Goal: Task Accomplishment & Management: Use online tool/utility

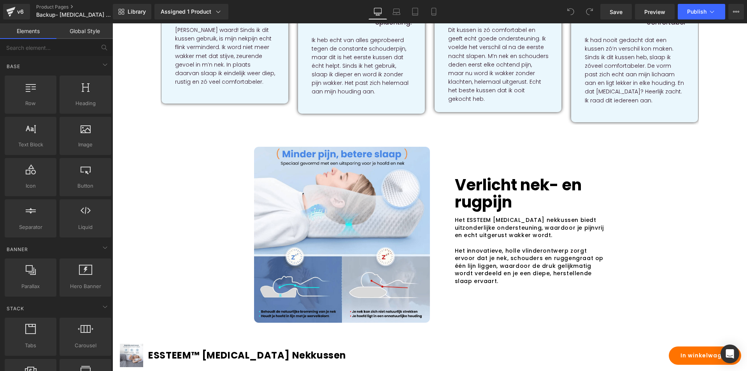
scroll to position [545, 0]
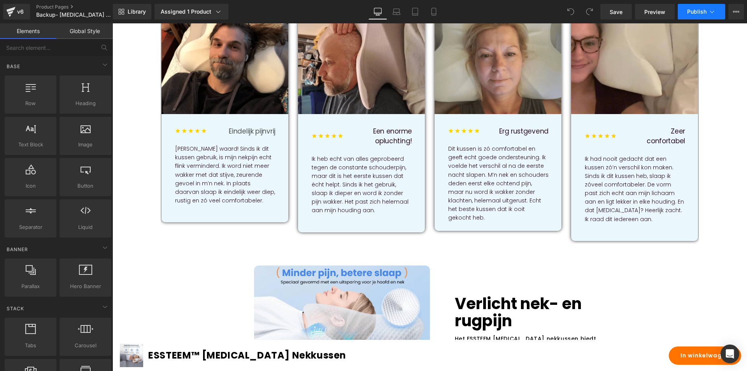
click at [688, 11] on span "Publish" at bounding box center [696, 12] width 19 height 6
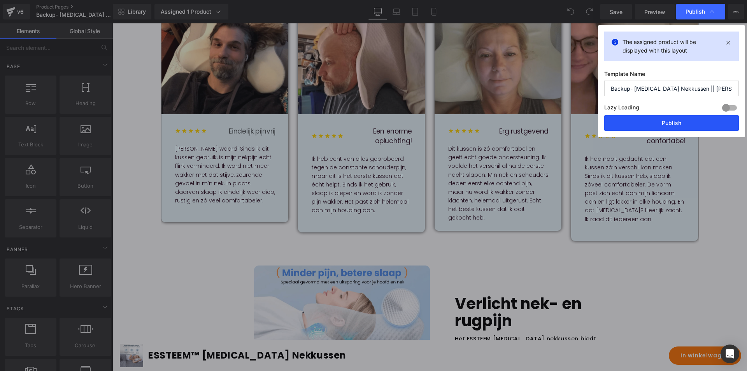
click at [656, 123] on button "Publish" at bounding box center [672, 123] width 135 height 16
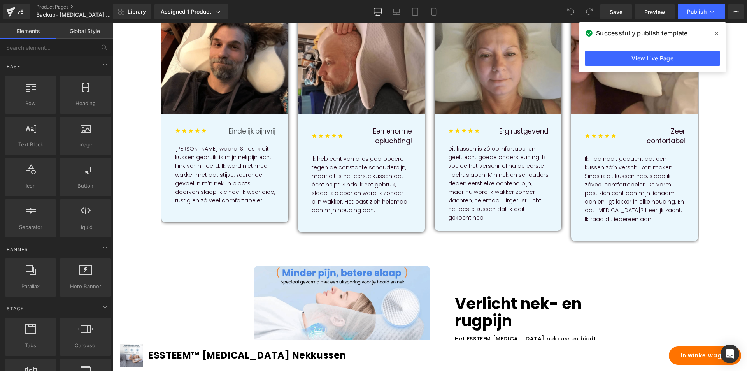
click at [715, 33] on span at bounding box center [717, 33] width 12 height 12
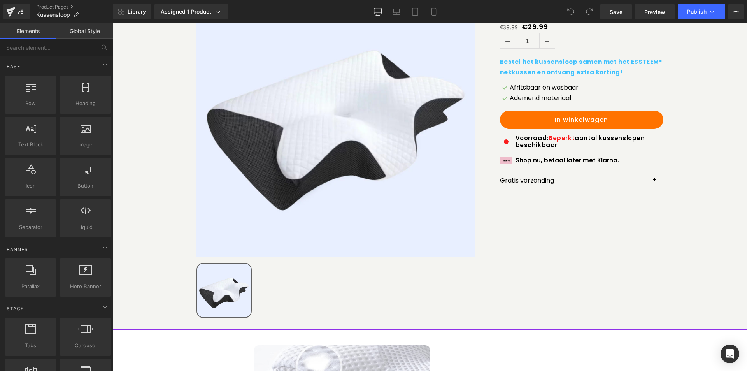
scroll to position [117, 0]
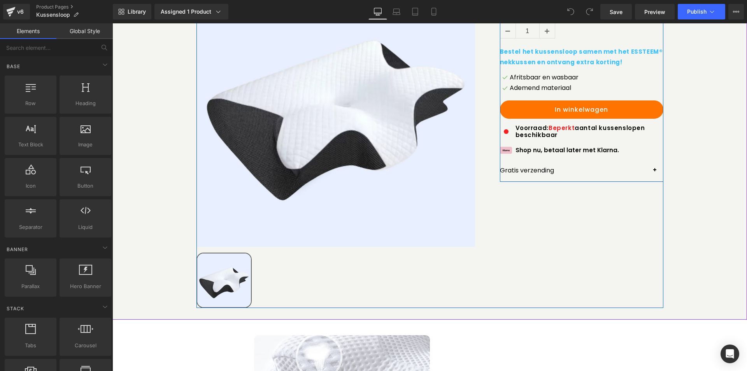
click at [650, 179] on button "button" at bounding box center [656, 171] width 16 height 22
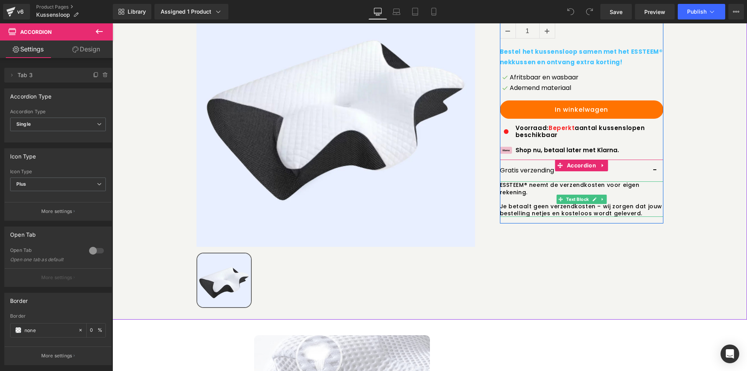
click at [524, 184] on p "ESSTEEM® neemt de verzendkosten voor eigen rekening." at bounding box center [582, 188] width 164 height 14
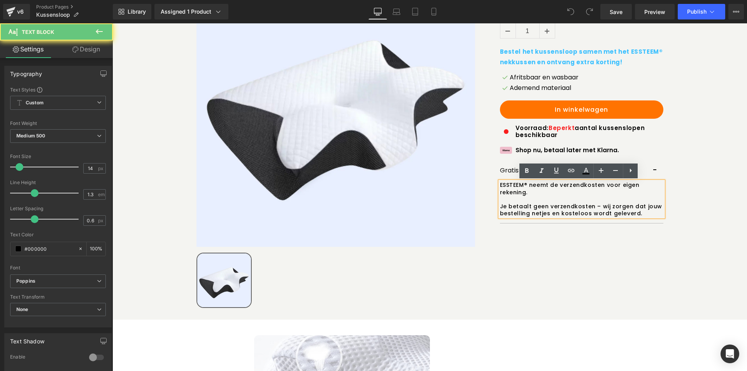
click at [523, 187] on p "ESSTEEM® neemt de verzendkosten voor eigen rekening." at bounding box center [582, 188] width 164 height 14
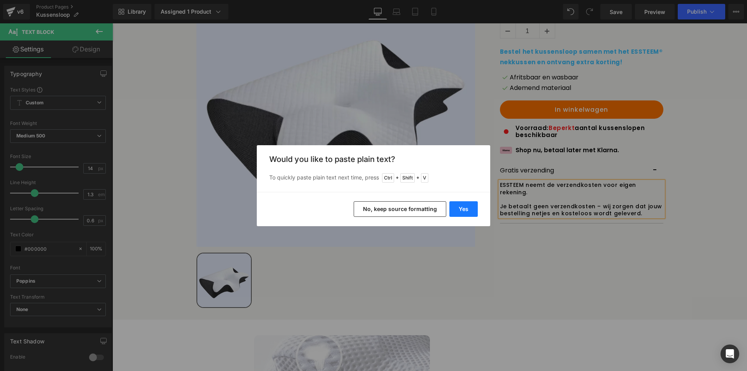
click at [464, 211] on button "Yes" at bounding box center [464, 209] width 28 height 16
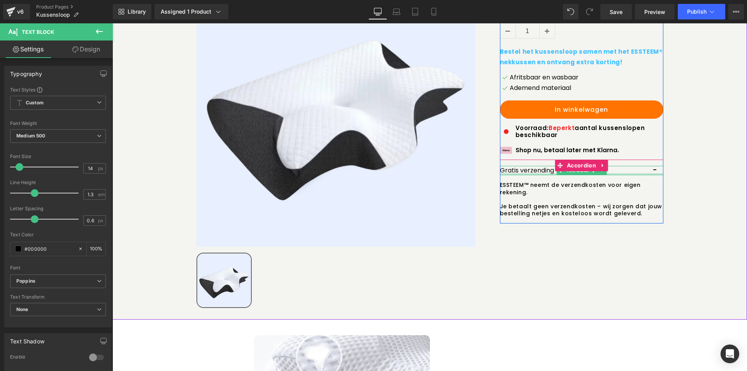
click at [653, 174] on div at bounding box center [582, 174] width 164 height 2
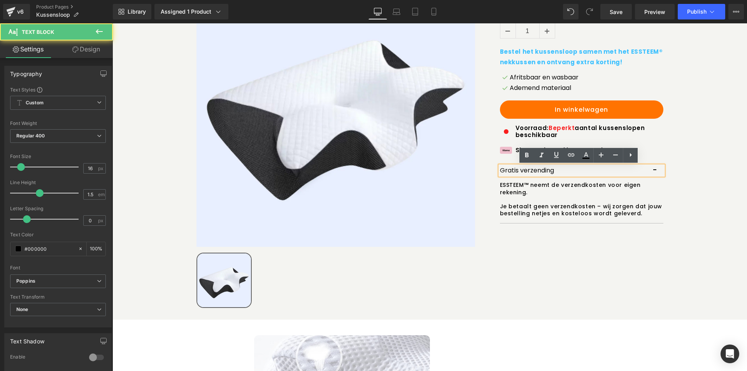
click at [656, 172] on p "Gratis verzending" at bounding box center [582, 170] width 164 height 9
click at [652, 169] on p "Gratis verzending" at bounding box center [582, 170] width 164 height 9
click at [654, 174] on p "Gratis verzending" at bounding box center [582, 170] width 164 height 9
click at [566, 282] on div "Sale Off (P) Image ‹ › (P) Image List Row ESSTEEM™ Kussensloop (P) Title €39.99…" at bounding box center [430, 138] width 467 height 340
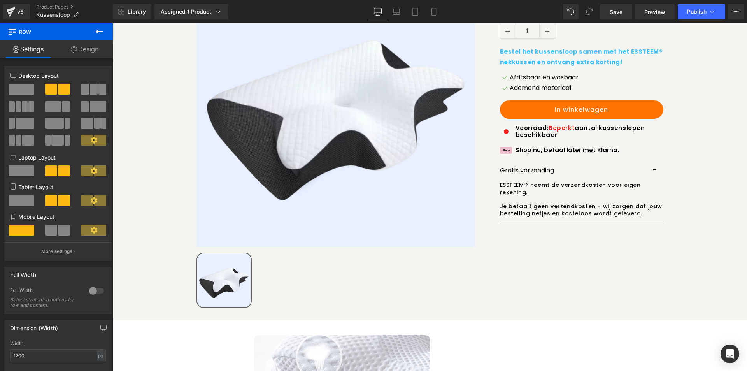
scroll to position [340, 0]
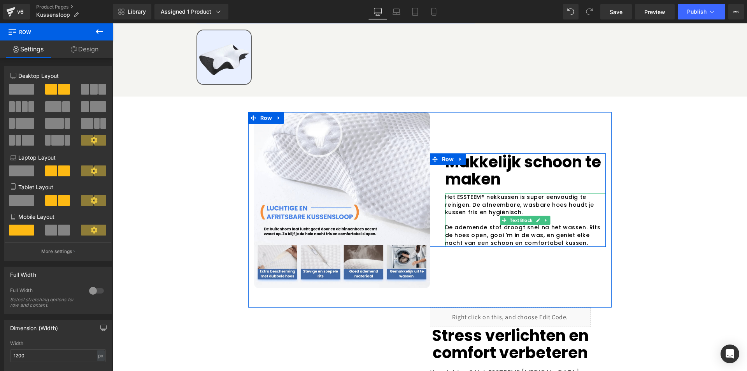
click at [480, 197] on span "Het ESSTEEM® nekkussen is super eenvoudig te reinigen. De afneembare, wasbare h…" at bounding box center [519, 204] width 149 height 23
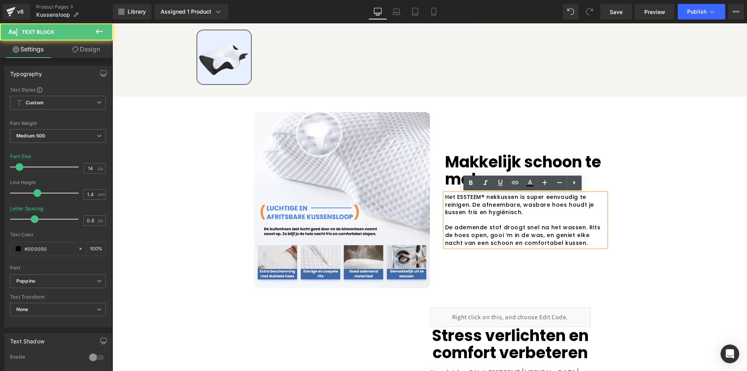
click at [480, 198] on span "Het ESSTEEM® nekkussen is super eenvoudig te reinigen. De afneembare, wasbare h…" at bounding box center [519, 204] width 149 height 23
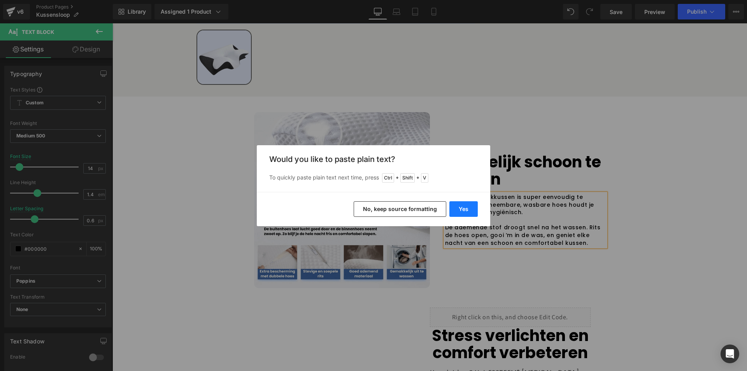
click at [471, 212] on button "Yes" at bounding box center [464, 209] width 28 height 16
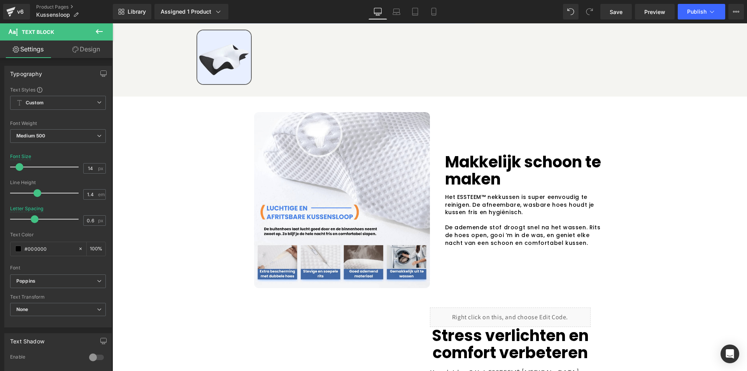
scroll to position [346, 0]
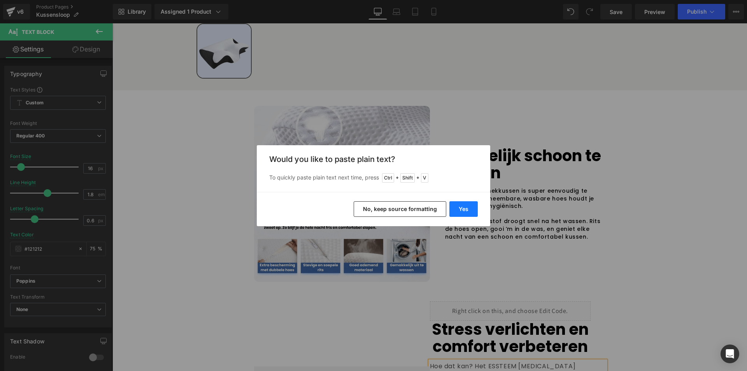
click at [468, 204] on button "Yes" at bounding box center [464, 209] width 28 height 16
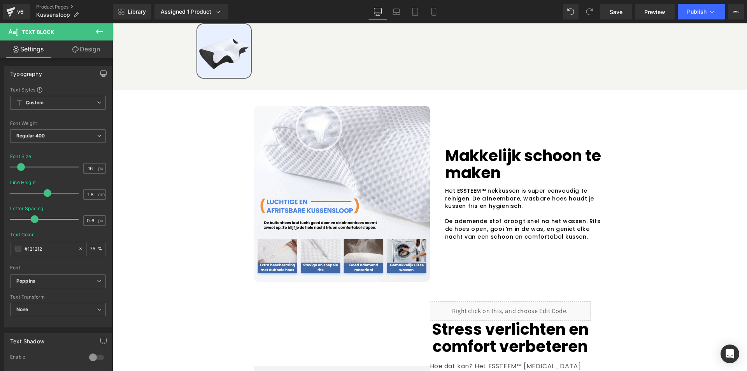
scroll to position [0, 0]
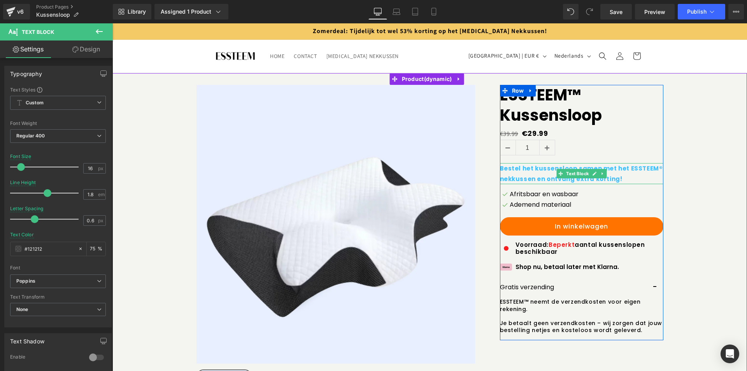
click at [651, 167] on b "Bestel het kussensloop samen met het ESSTEEM® nekkussen en ontvang extra kortin…" at bounding box center [581, 173] width 163 height 19
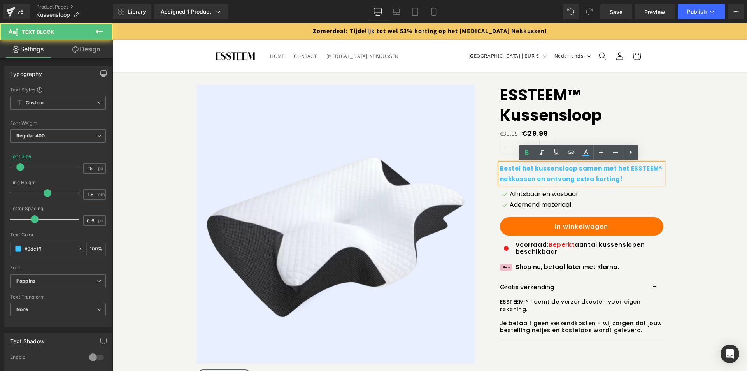
click at [651, 169] on b "Bestel het kussensloop samen met het ESSTEEM® nekkussen en ontvang extra kortin…" at bounding box center [581, 173] width 163 height 19
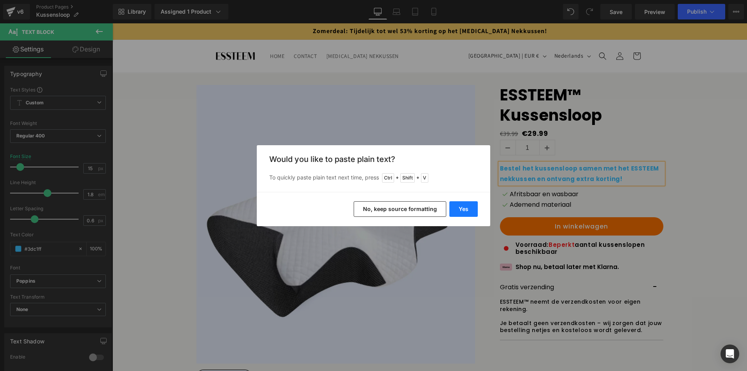
click at [458, 209] on button "Yes" at bounding box center [464, 209] width 28 height 16
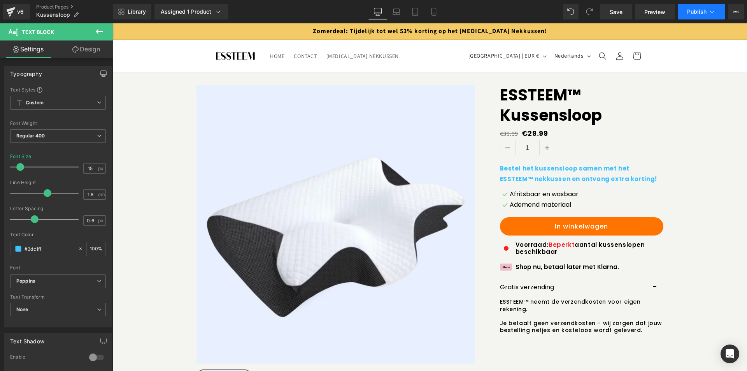
click at [684, 10] on button "Publish" at bounding box center [701, 12] width 47 height 16
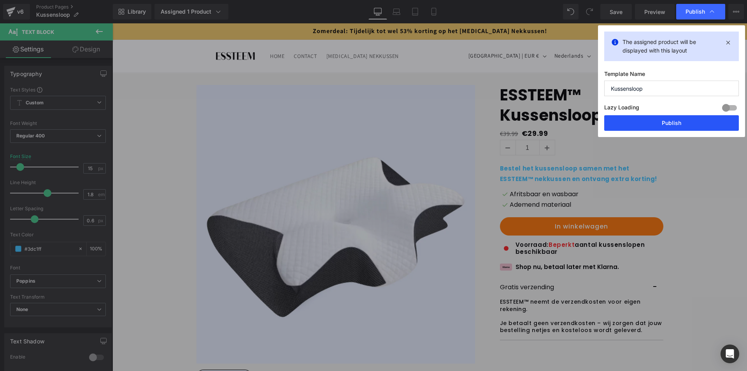
click at [645, 121] on button "Publish" at bounding box center [672, 123] width 135 height 16
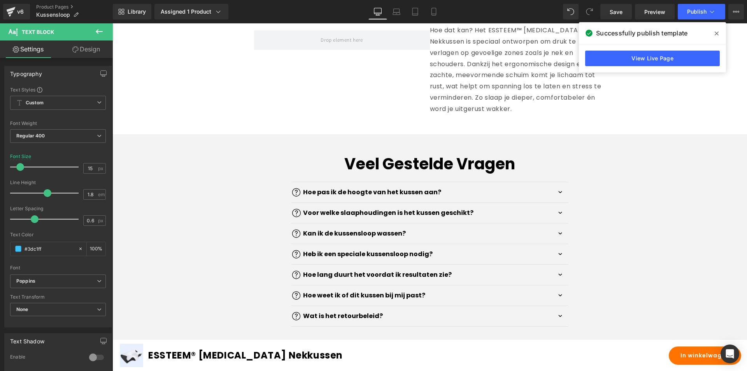
scroll to position [701, 0]
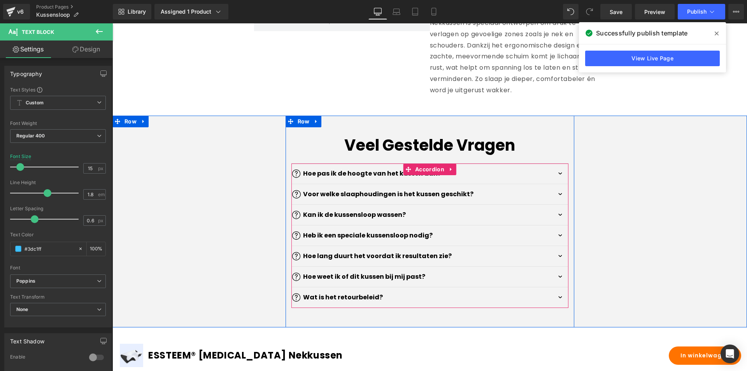
click at [561, 180] on button "button" at bounding box center [561, 174] width 16 height 20
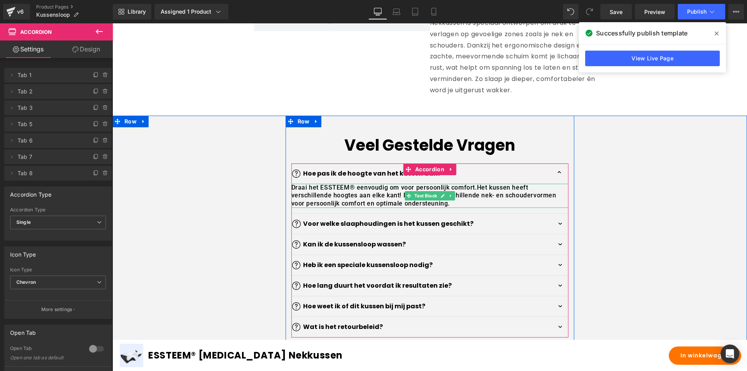
click at [350, 188] on p "Draai het ESSTEEM® eenvoudig om voor persoonlijk comfort. Het kussen heeft vers…" at bounding box center [430, 196] width 277 height 24
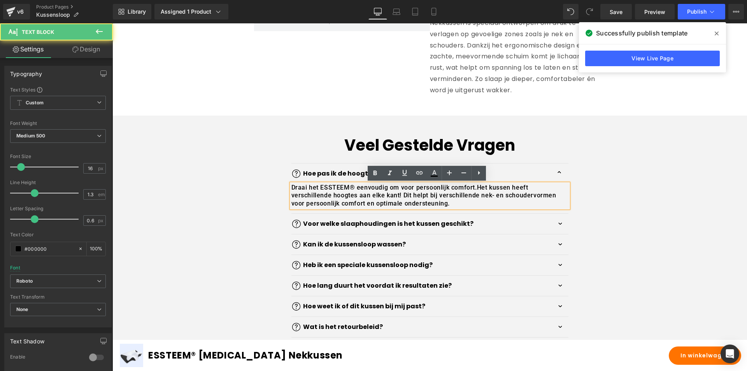
click at [351, 188] on p "Draai het ESSTEEM® eenvoudig om voor persoonlijk comfort. Het kussen heeft vers…" at bounding box center [430, 196] width 277 height 24
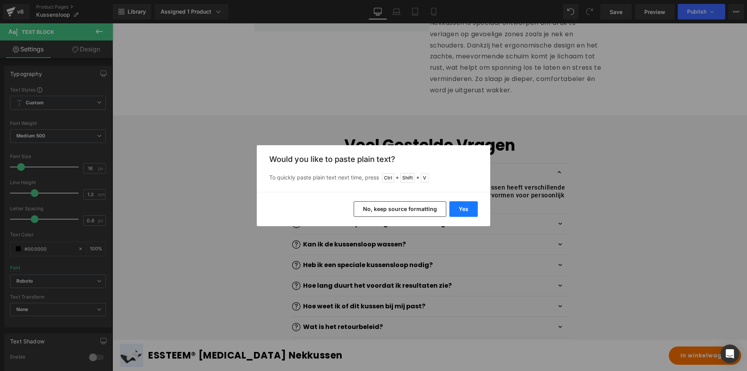
click at [453, 210] on button "Yes" at bounding box center [464, 209] width 28 height 16
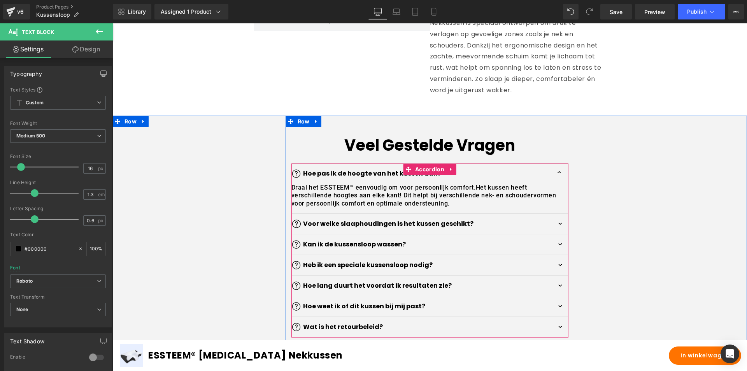
click at [559, 230] on button "button" at bounding box center [561, 224] width 16 height 20
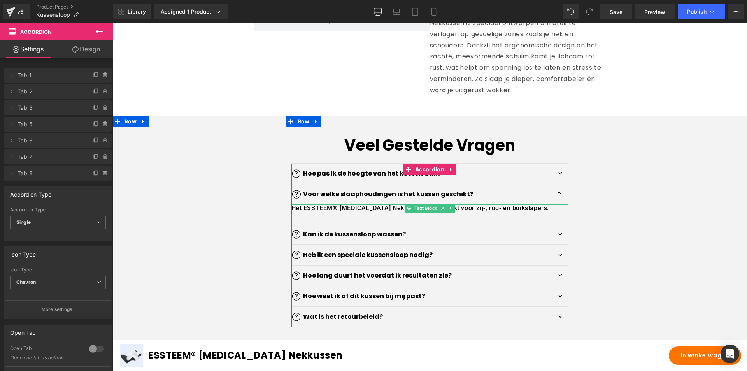
click at [334, 209] on p "Het ESSTEEM® [MEDICAL_DATA] Nekkussen is geschikt voor zij-, rug- en buikslaper…" at bounding box center [430, 208] width 277 height 8
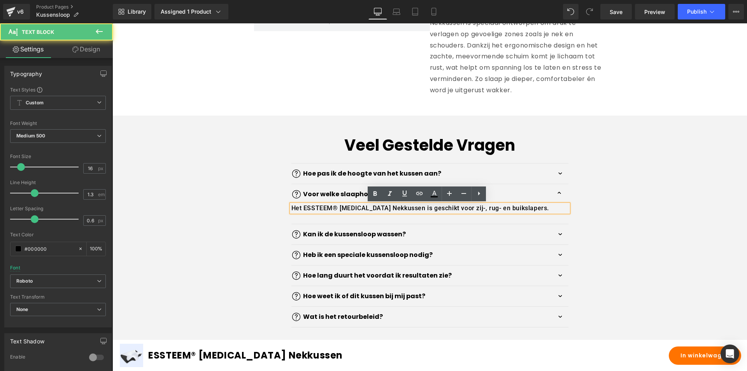
click at [333, 208] on p "Het ESSTEEM® [MEDICAL_DATA] Nekkussen is geschikt voor zij-, rug- en buikslaper…" at bounding box center [430, 208] width 277 height 8
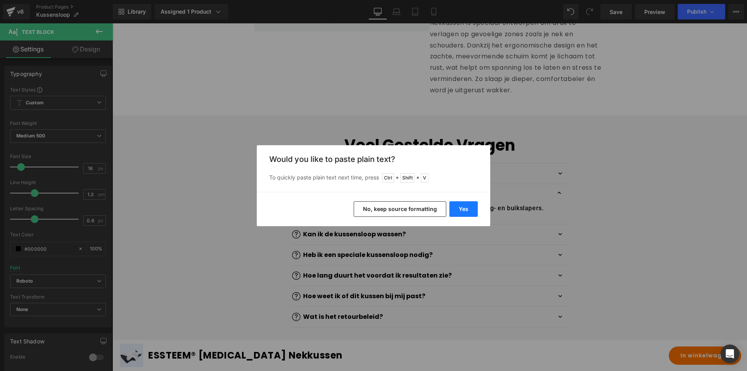
click at [462, 208] on button "Yes" at bounding box center [464, 209] width 28 height 16
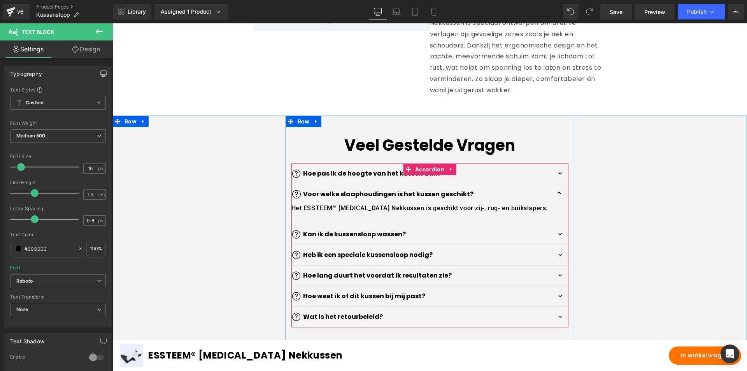
click at [561, 241] on button "button" at bounding box center [561, 234] width 16 height 20
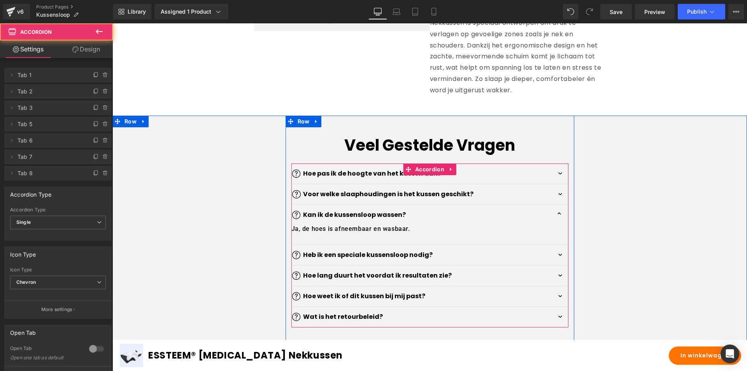
click at [557, 262] on button "button" at bounding box center [561, 255] width 16 height 20
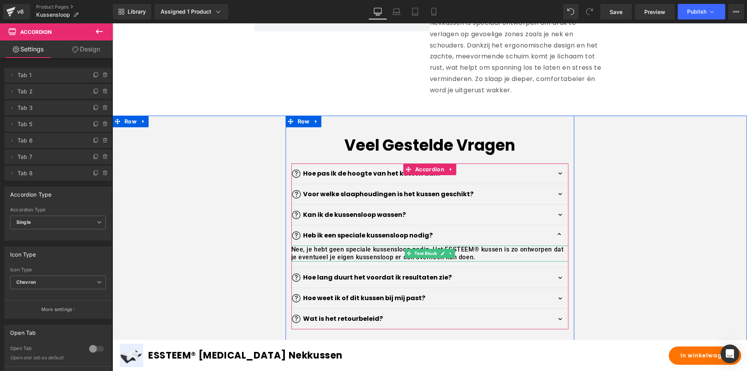
click at [473, 250] on p "Nee, je hebt geen speciale kussensloop nodig. Het ESSTEEM® kussen is zo ontworp…" at bounding box center [430, 254] width 277 height 16
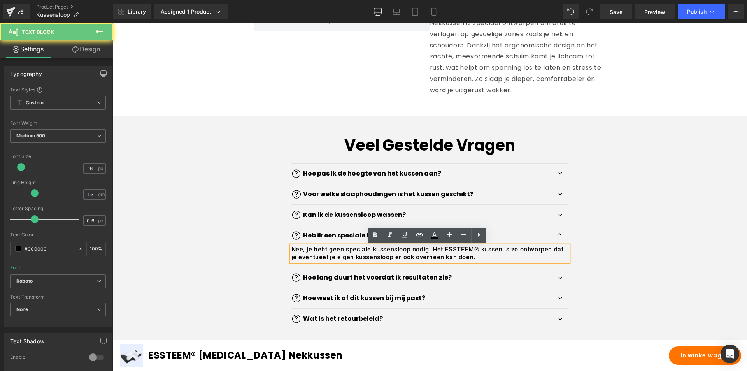
click at [474, 250] on p "Nee, je hebt geen speciale kussensloop nodig. Het ESSTEEM® kussen is zo ontworp…" at bounding box center [430, 254] width 277 height 16
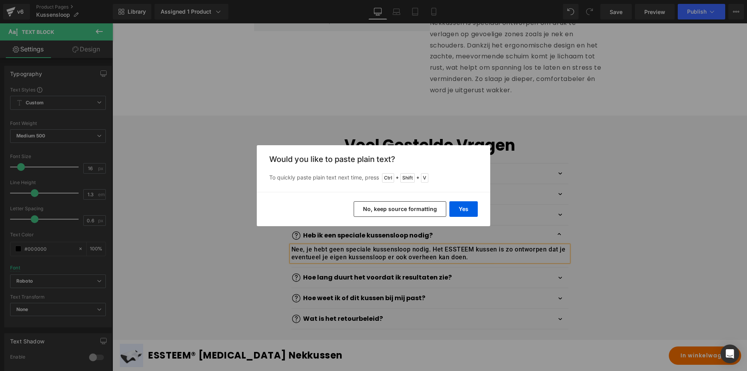
click at [467, 200] on div "Yes No, keep source formatting" at bounding box center [374, 209] width 234 height 34
click at [461, 211] on button "Yes" at bounding box center [464, 209] width 28 height 16
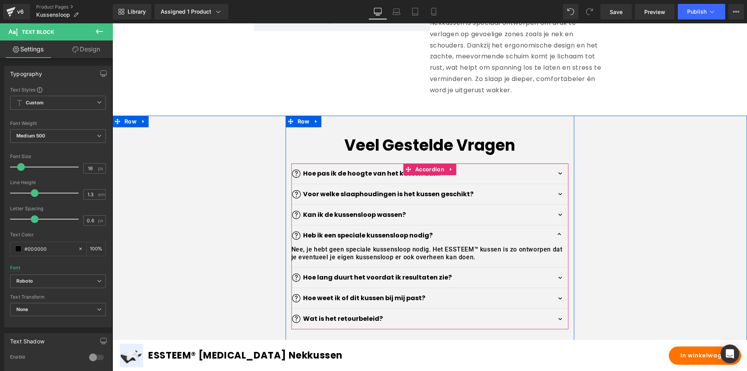
click at [559, 285] on button "button" at bounding box center [561, 277] width 16 height 20
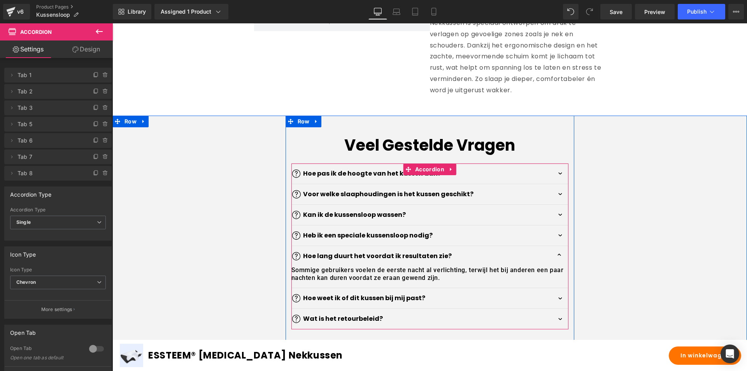
click at [557, 304] on button "button" at bounding box center [561, 298] width 16 height 20
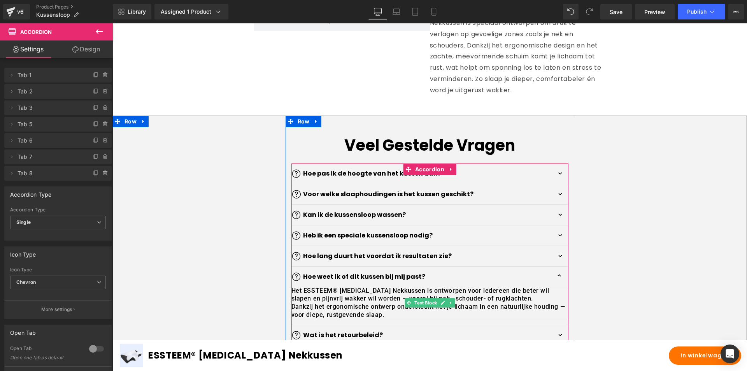
click at [333, 290] on p "Het ESSTEEM® [MEDICAL_DATA] Nekkussen is ontworpen voor iedereen die beter wil …" at bounding box center [430, 295] width 277 height 16
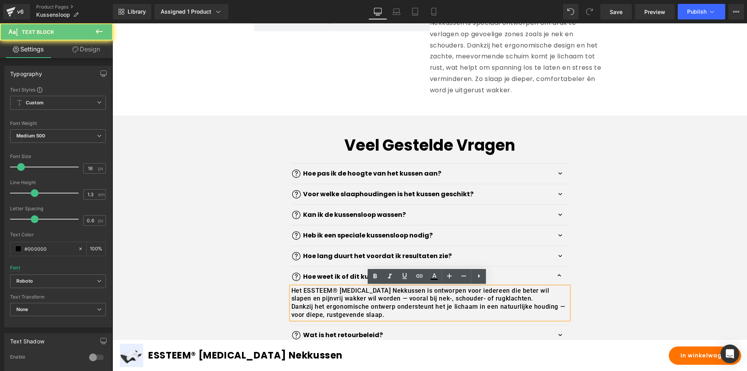
click at [334, 291] on p "Het ESSTEEM® [MEDICAL_DATA] Nekkussen is ontworpen voor iedereen die beter wil …" at bounding box center [430, 295] width 277 height 16
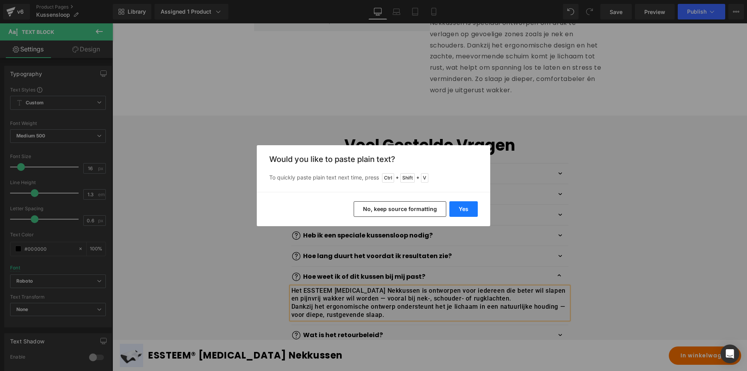
click at [466, 208] on button "Yes" at bounding box center [464, 209] width 28 height 16
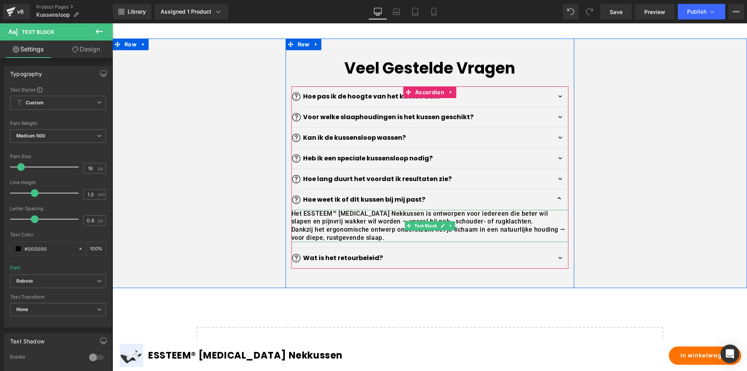
scroll to position [779, 0]
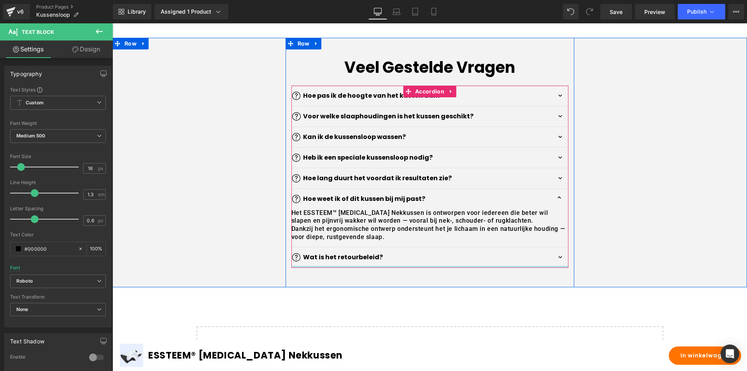
click at [556, 265] on button "button" at bounding box center [561, 257] width 16 height 20
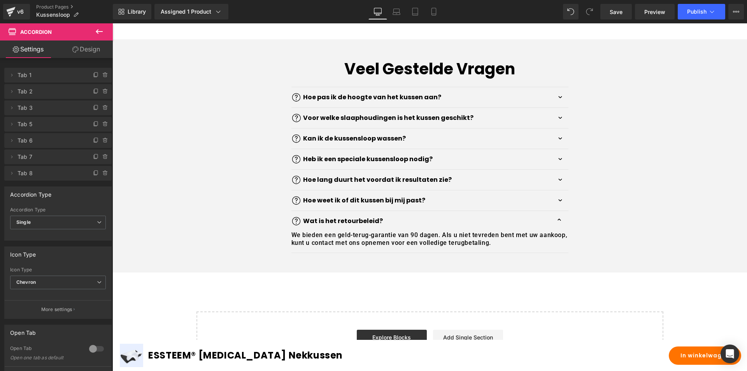
scroll to position [774, 0]
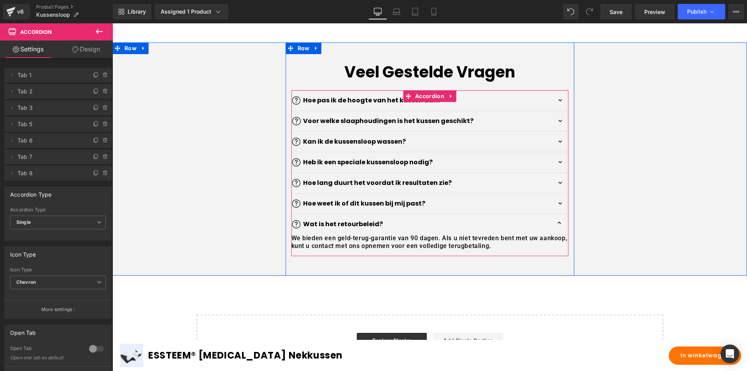
click at [559, 211] on button "button" at bounding box center [561, 203] width 16 height 20
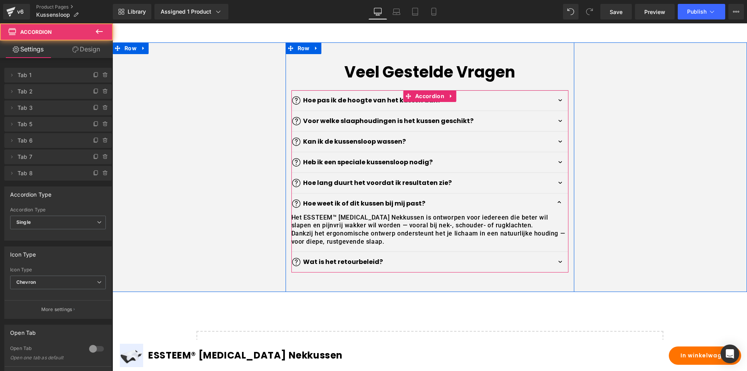
click at [558, 190] on button "button" at bounding box center [561, 183] width 16 height 20
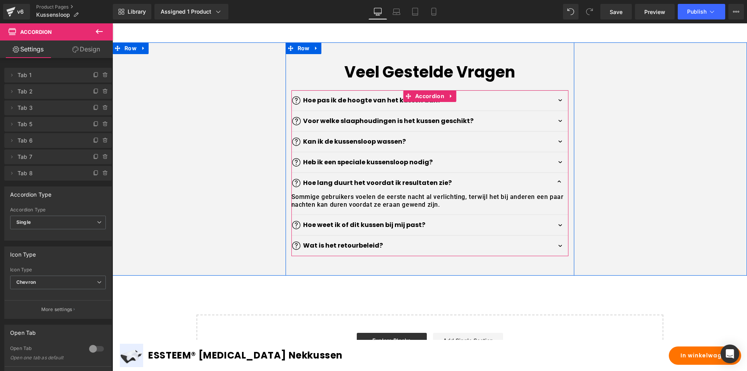
click at [556, 232] on button "button" at bounding box center [561, 225] width 16 height 20
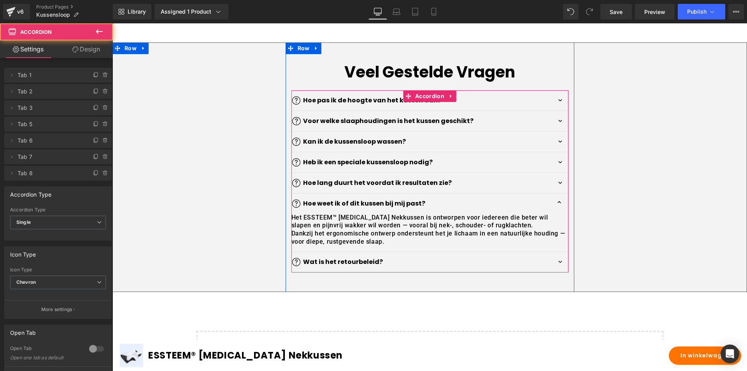
click at [558, 268] on button "button" at bounding box center [561, 262] width 16 height 20
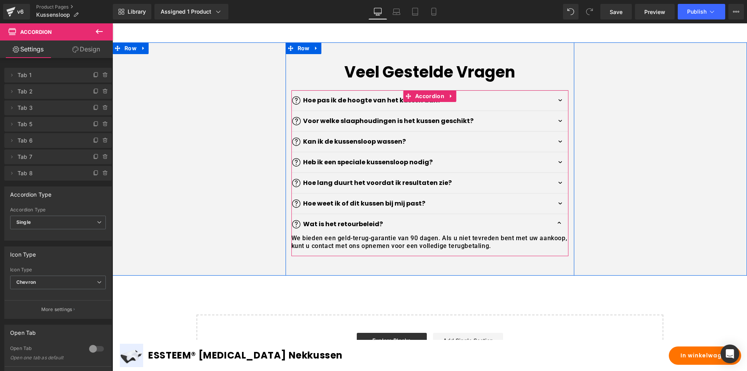
click at [553, 189] on button "button" at bounding box center [561, 183] width 16 height 20
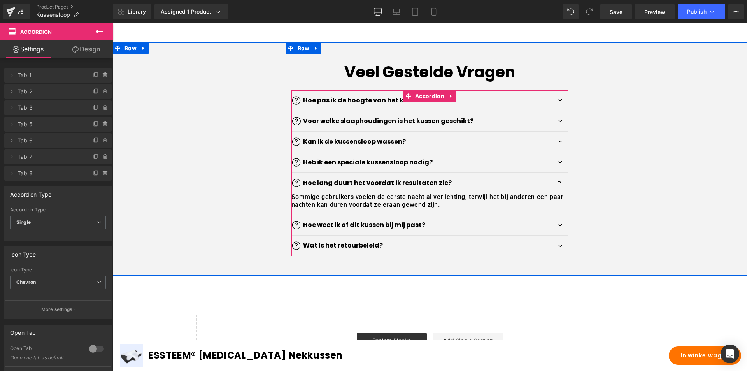
click at [557, 169] on button "button" at bounding box center [561, 162] width 16 height 20
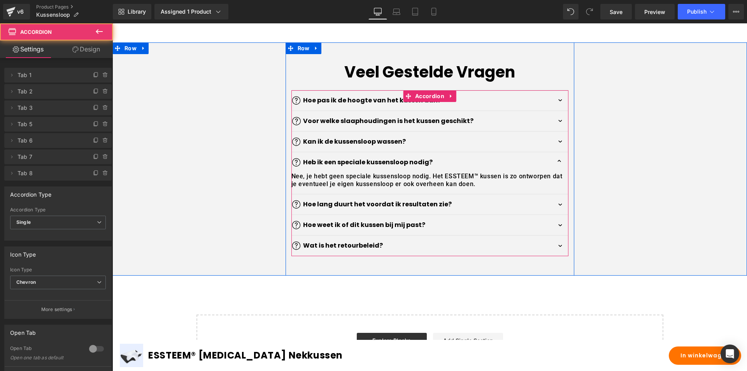
click at [556, 147] on button "button" at bounding box center [561, 142] width 16 height 20
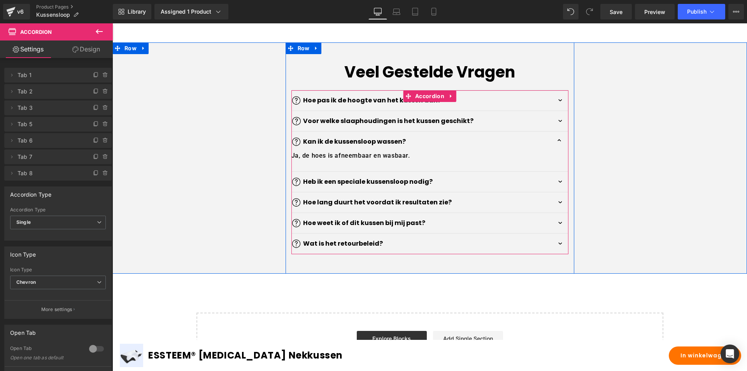
click at [557, 129] on button "button" at bounding box center [561, 121] width 16 height 20
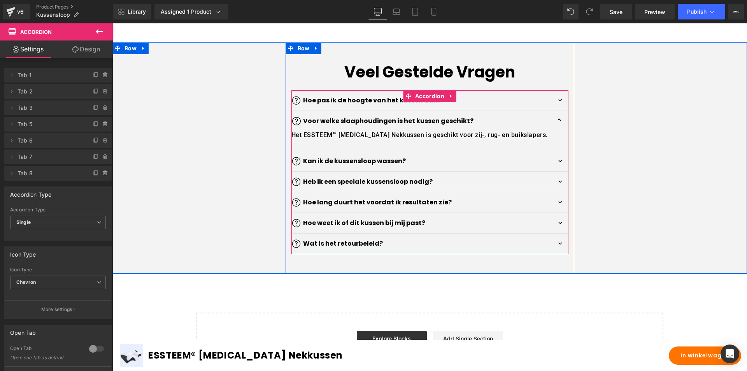
click at [554, 107] on button "button" at bounding box center [561, 100] width 16 height 20
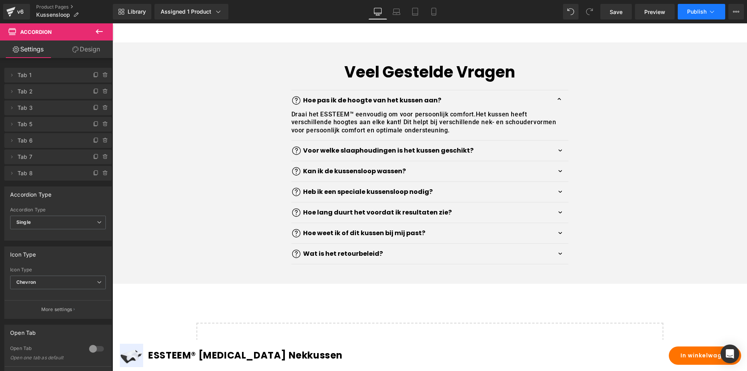
click at [689, 12] on span "Publish" at bounding box center [696, 12] width 19 height 6
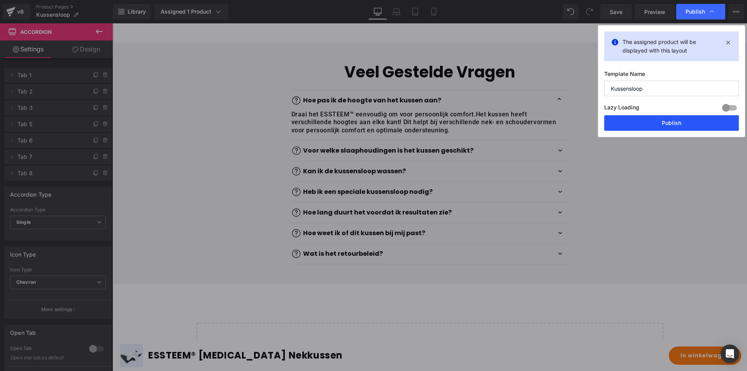
click at [643, 122] on button "Publish" at bounding box center [672, 123] width 135 height 16
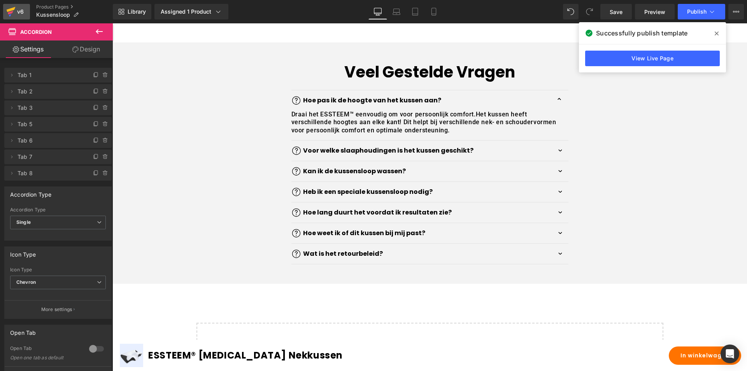
click at [21, 12] on div "v6" at bounding box center [21, 12] width 10 height 10
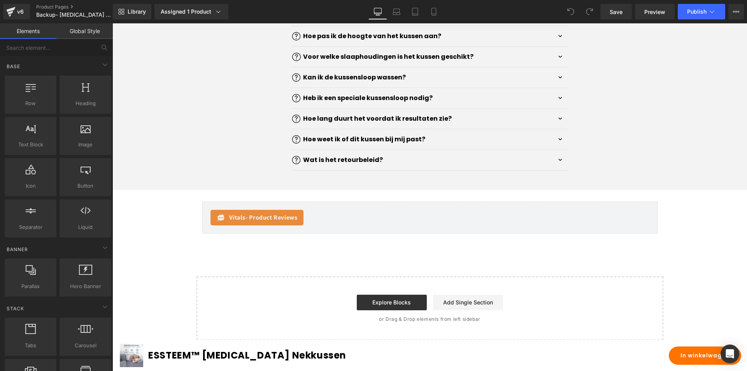
scroll to position [2180, 0]
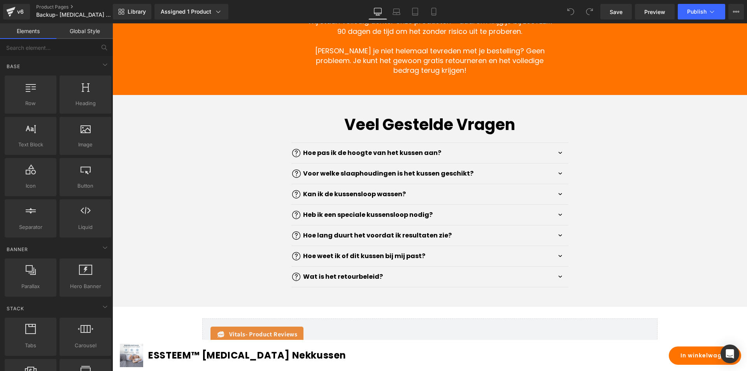
click at [557, 163] on button "button" at bounding box center [561, 153] width 16 height 20
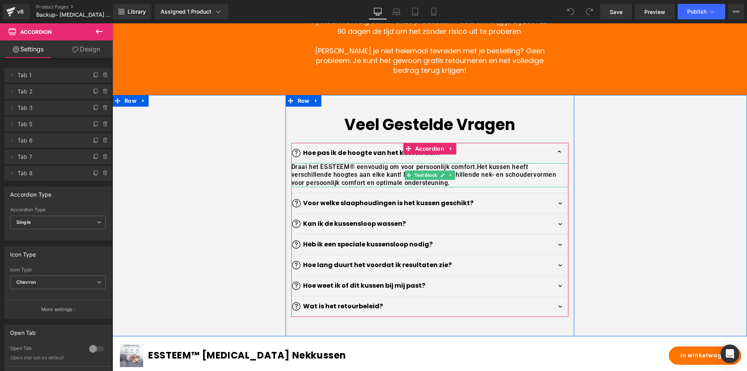
click at [350, 187] on p "Draai het ESSTEEM® eenvoudig om voor persoonlijk comfort. Het kussen heeft vers…" at bounding box center [430, 175] width 277 height 24
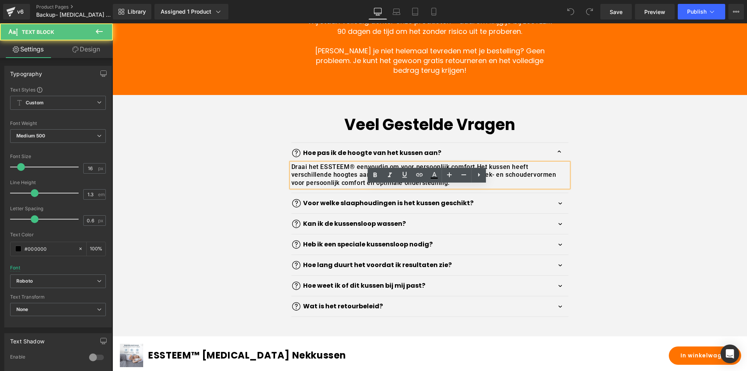
click at [350, 187] on p "Draai het ESSTEEM® eenvoudig om voor persoonlijk comfort. Het kussen heeft vers…" at bounding box center [430, 175] width 277 height 24
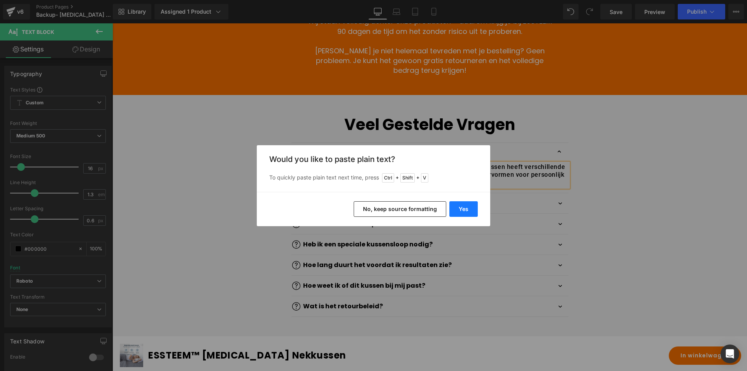
click at [461, 208] on button "Yes" at bounding box center [464, 209] width 28 height 16
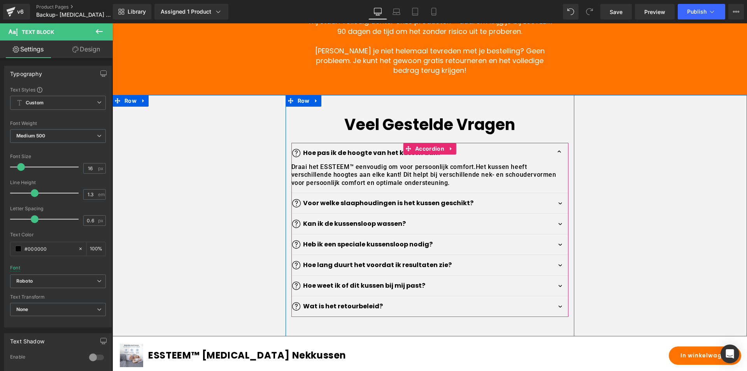
click at [555, 213] on button "button" at bounding box center [561, 203] width 16 height 20
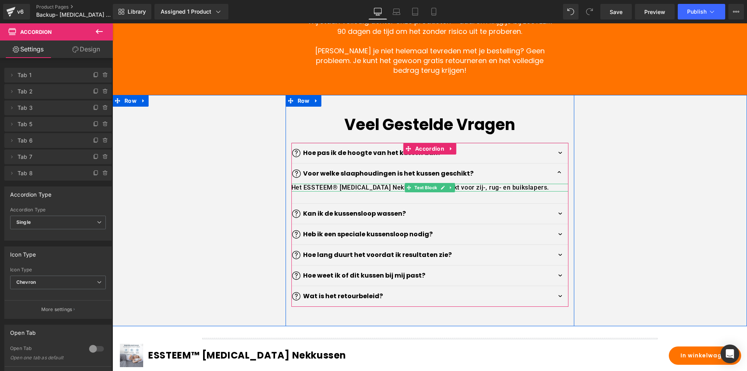
click at [333, 192] on p "Het ESSTEEM® [MEDICAL_DATA] Nekkussen is geschikt voor zij-, rug- en buikslaper…" at bounding box center [430, 188] width 277 height 8
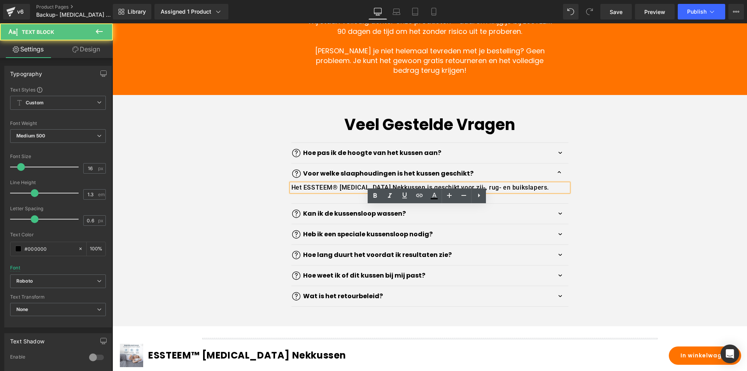
click at [333, 192] on p "Het ESSTEEM® [MEDICAL_DATA] Nekkussen is geschikt voor zij-, rug- en buikslaper…" at bounding box center [430, 188] width 277 height 8
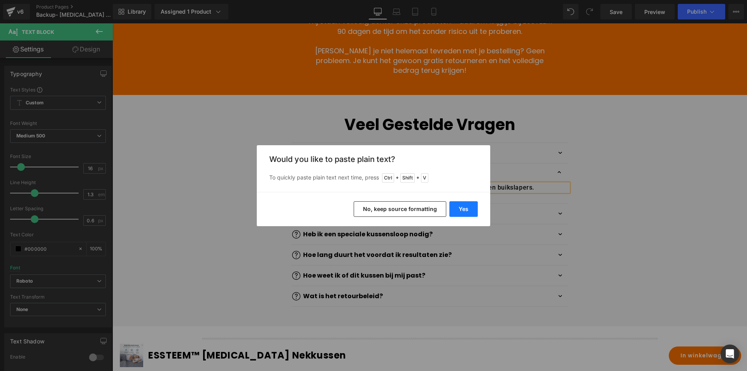
click at [465, 207] on button "Yes" at bounding box center [464, 209] width 28 height 16
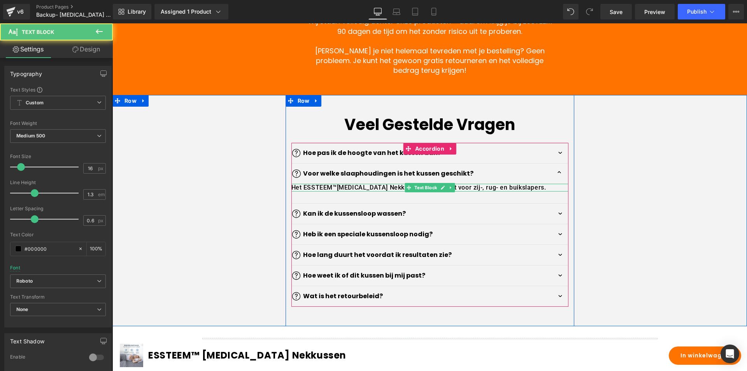
click at [335, 192] on p "Het ESSTEEM™Memory Foam Nekkussen is geschikt voor zij-, rug- en buikslapers." at bounding box center [430, 188] width 277 height 8
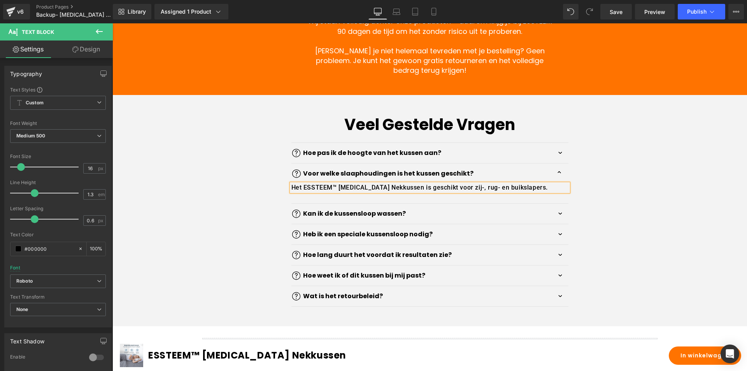
click at [557, 224] on button "button" at bounding box center [561, 214] width 16 height 20
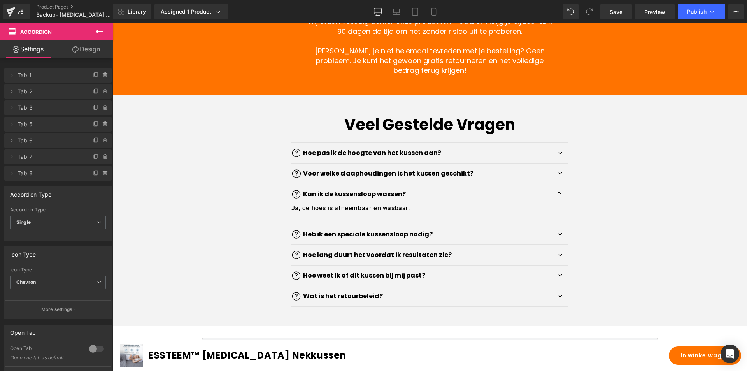
click at [555, 244] on button "button" at bounding box center [561, 234] width 16 height 20
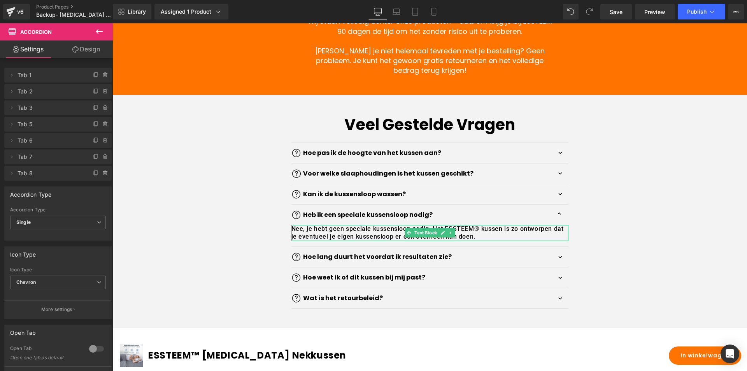
click at [474, 241] on p "Nee, je hebt geen speciale kussensloop nodig. Het ESSTEEM® kussen is zo ontworp…" at bounding box center [430, 233] width 277 height 16
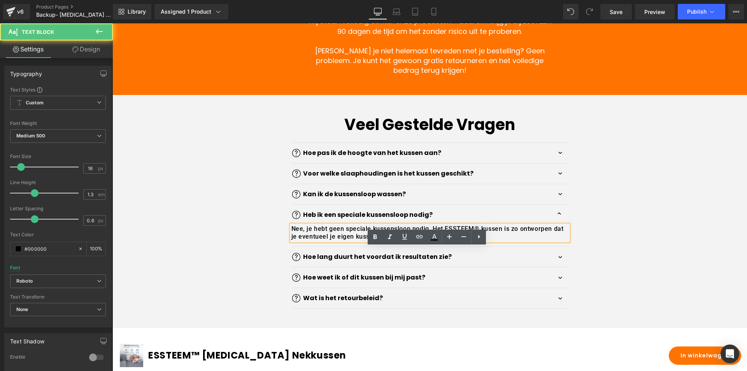
click at [474, 241] on p "Nee, je hebt geen speciale kussensloop nodig. Het ESSTEEM® kussen is zo ontworp…" at bounding box center [430, 233] width 277 height 16
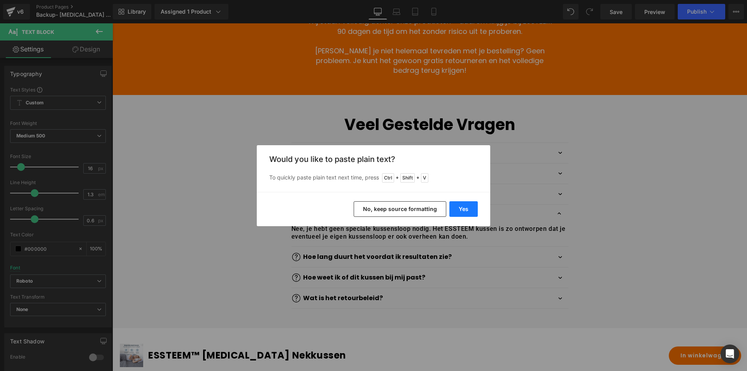
click at [465, 209] on button "Yes" at bounding box center [464, 209] width 28 height 16
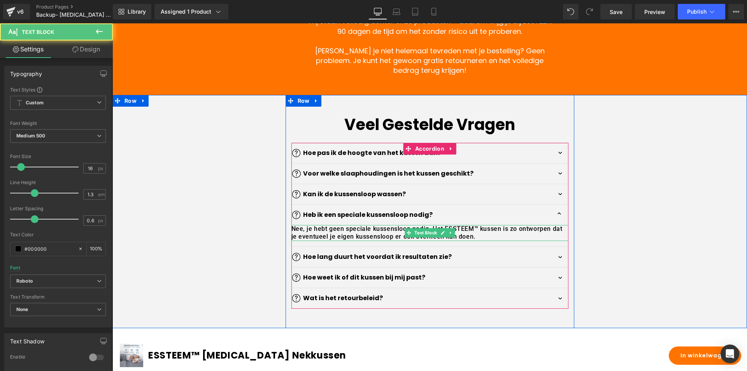
click at [475, 241] on p "Nee, je hebt geen speciale kussensloop nodig. Het ESSTEEM™ kussen is zo ontworp…" at bounding box center [430, 233] width 277 height 16
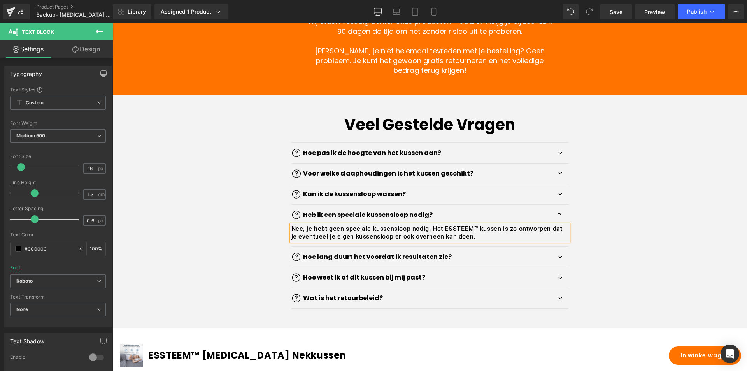
click at [558, 267] on button "button" at bounding box center [561, 257] width 16 height 20
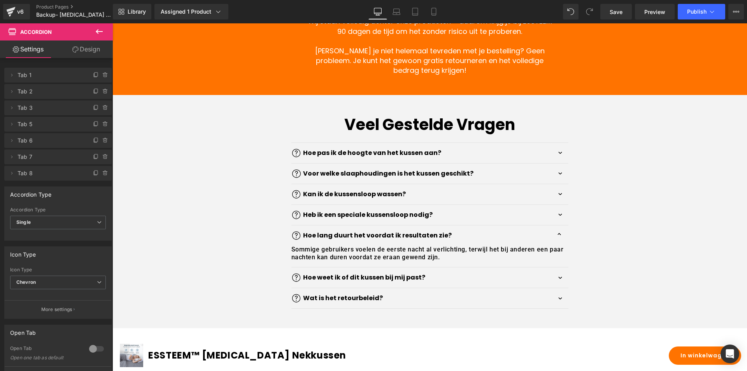
click at [556, 288] on button "button" at bounding box center [561, 277] width 16 height 20
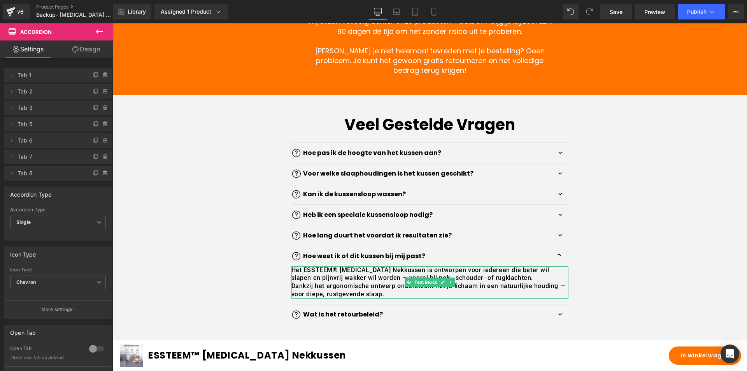
click at [333, 283] on p "Het ESSTEEM® [MEDICAL_DATA] Nekkussen is ontworpen voor iedereen die beter wil …" at bounding box center [430, 274] width 277 height 16
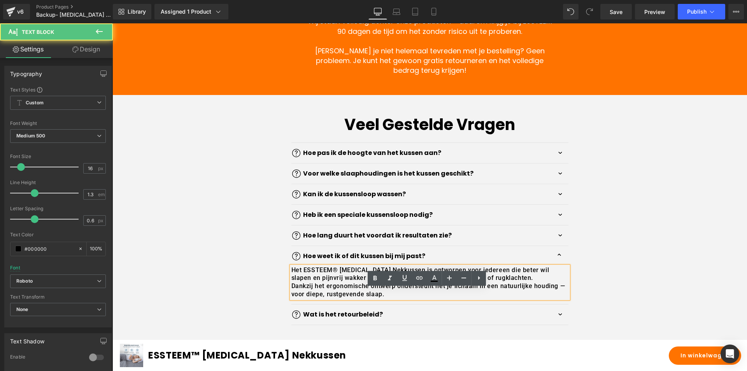
click at [334, 283] on p "Het ESSTEEM® [MEDICAL_DATA] Nekkussen is ontworpen voor iedereen die beter wil …" at bounding box center [430, 274] width 277 height 16
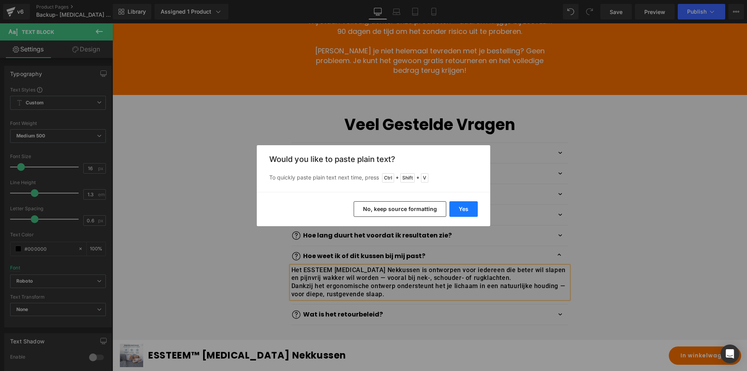
click at [461, 203] on button "Yes" at bounding box center [464, 209] width 28 height 16
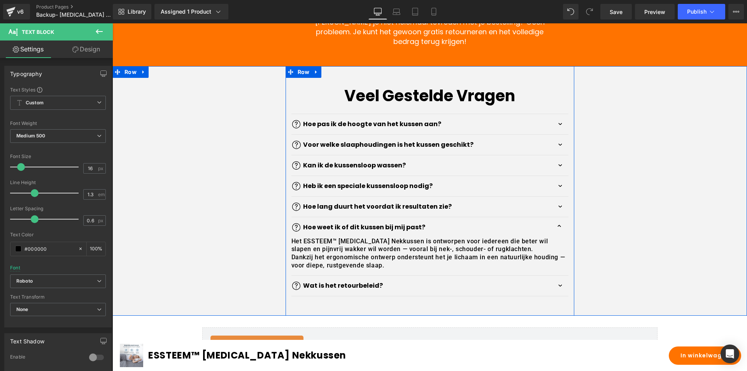
scroll to position [2258, 0]
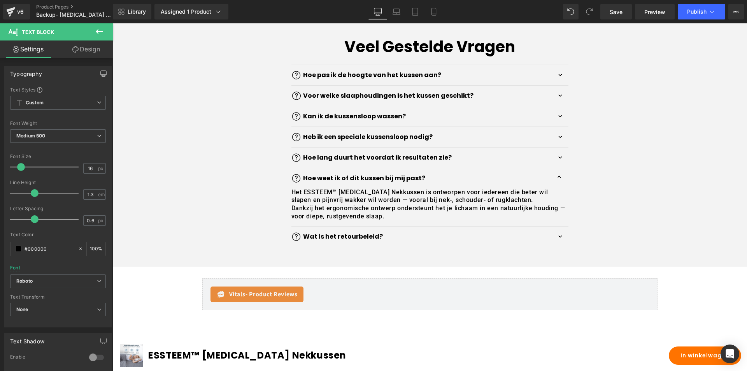
click at [555, 241] on div "Wat is het retourbeleid? Text Block" at bounding box center [430, 236] width 277 height 9
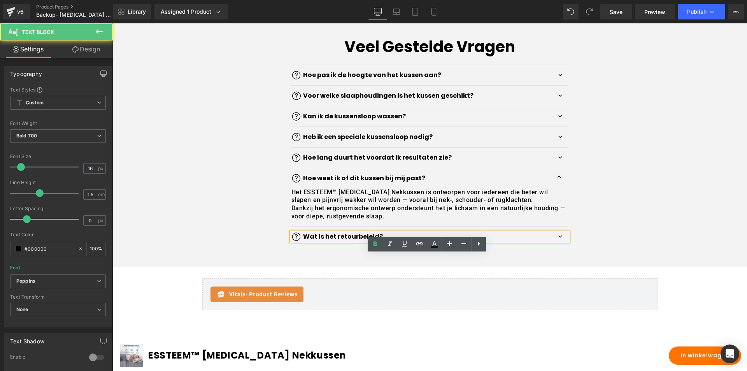
click at [558, 247] on button "button" at bounding box center [561, 237] width 16 height 20
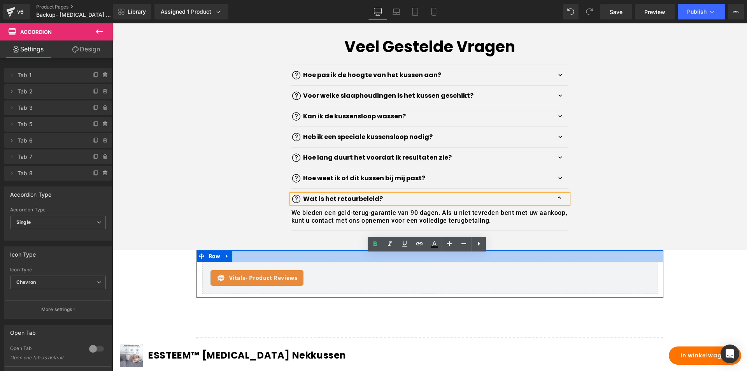
click at [602, 262] on div at bounding box center [430, 256] width 467 height 12
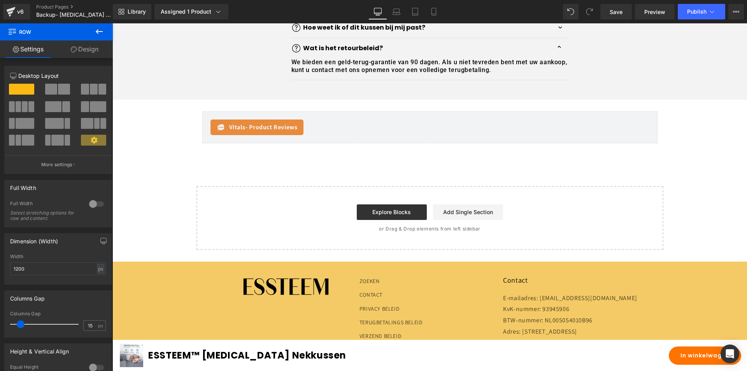
scroll to position [2453, 0]
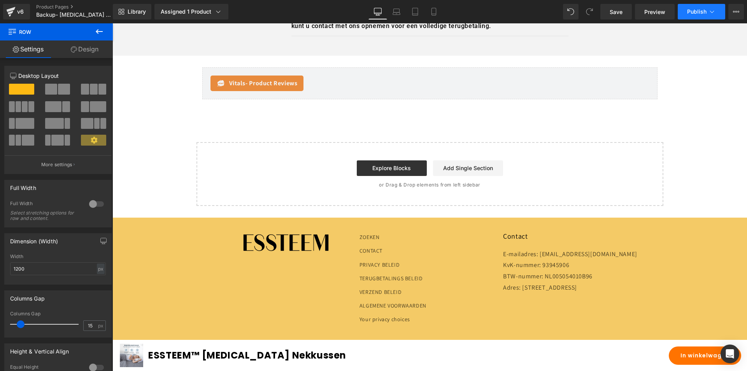
click at [694, 11] on span "Publish" at bounding box center [696, 12] width 19 height 6
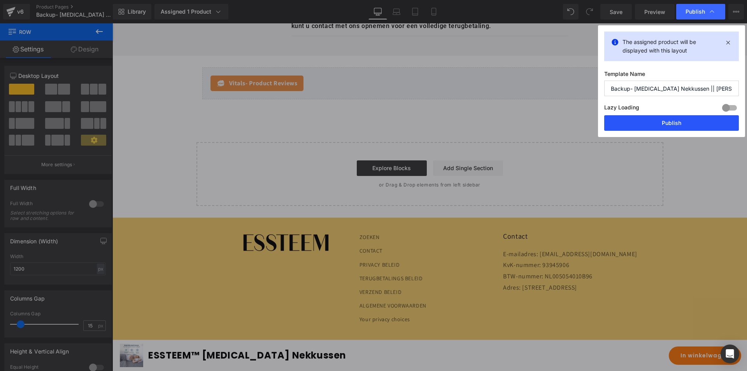
click at [646, 124] on button "Publish" at bounding box center [672, 123] width 135 height 16
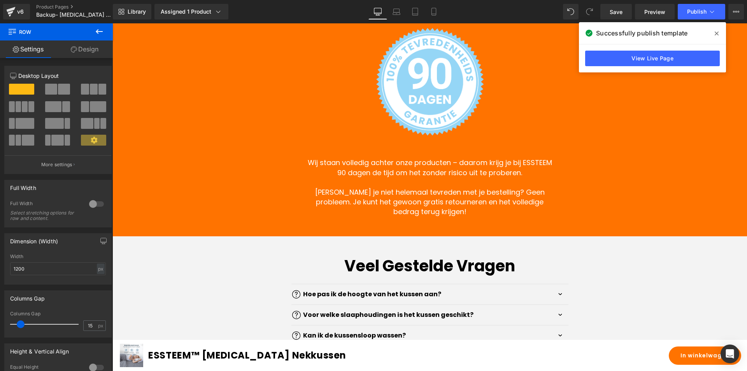
scroll to position [2024, 0]
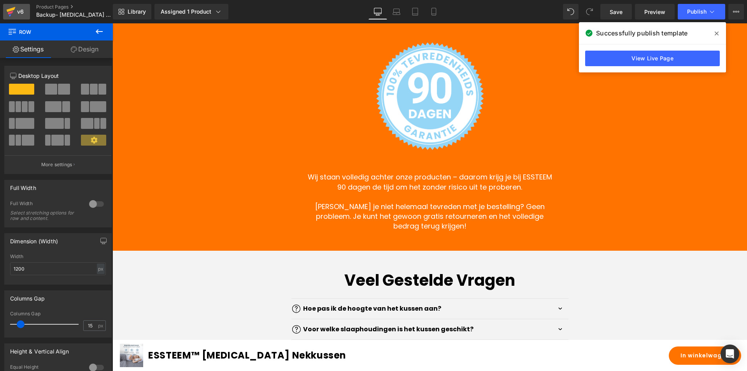
click at [24, 10] on div "v6" at bounding box center [21, 12] width 10 height 10
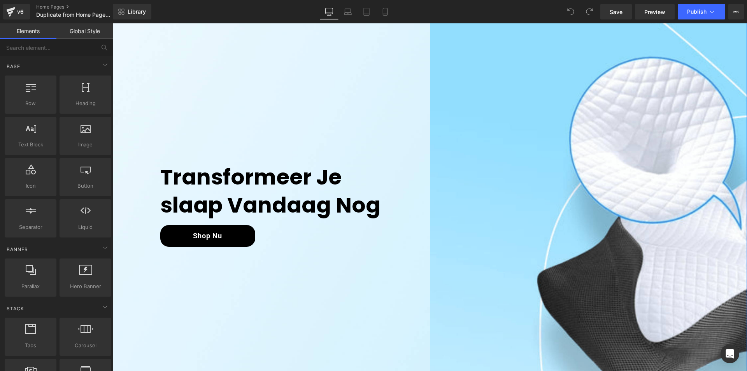
scroll to position [117, 0]
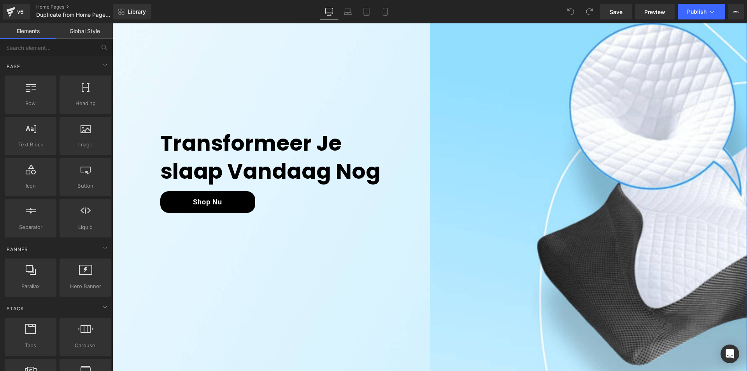
click at [222, 198] on link "Shop Nu" at bounding box center [207, 202] width 95 height 22
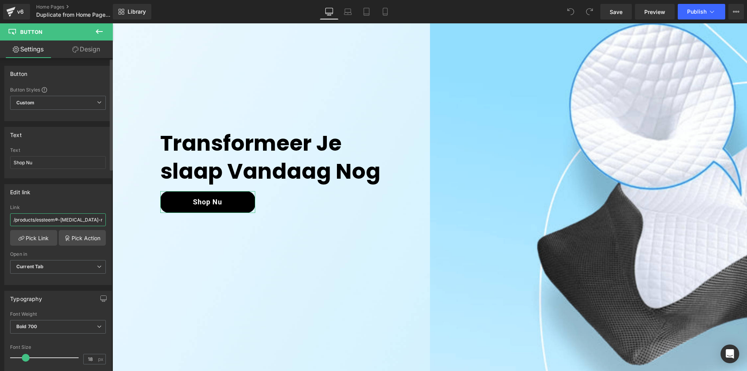
click at [58, 217] on input "/products/essteem®-memory-foam-nekkussen" at bounding box center [58, 219] width 96 height 13
click at [56, 222] on input "/products/essteem®-memory-foam-nekkussen" at bounding box center [58, 219] width 96 height 13
click at [43, 236] on link "Pick Link" at bounding box center [33, 238] width 47 height 16
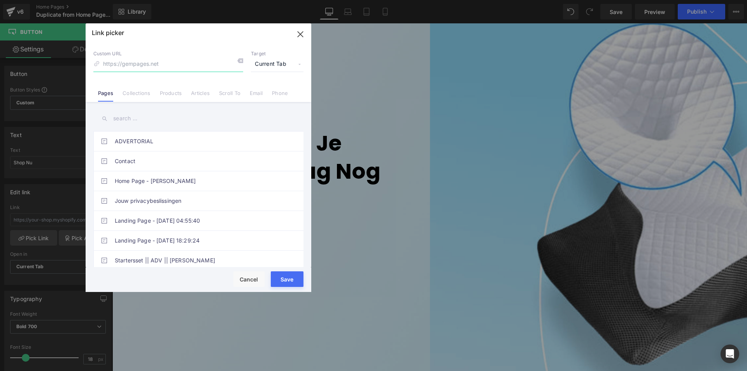
type input "s"
paste input "™"
type input "™"
paste input "https://shopessteem.com/products/essteem%E2%84%A2-memory-foam-nekkussen?_pos=1&…"
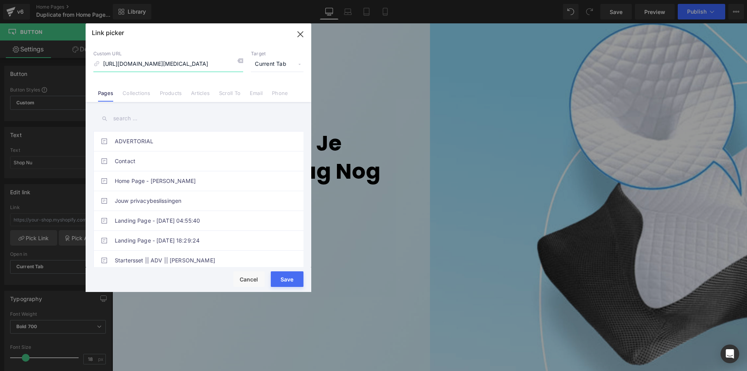
type input "https://shopessteem.com/products/essteem%E2%84%A2-memory-foam-nekkussen?_pos=1&…"
click at [285, 278] on button "Save" at bounding box center [287, 279] width 33 height 16
type input "https://shopessteem.com/products/essteem%E2%84%A2-memory-foam-nekkussen?_pos=1&…"
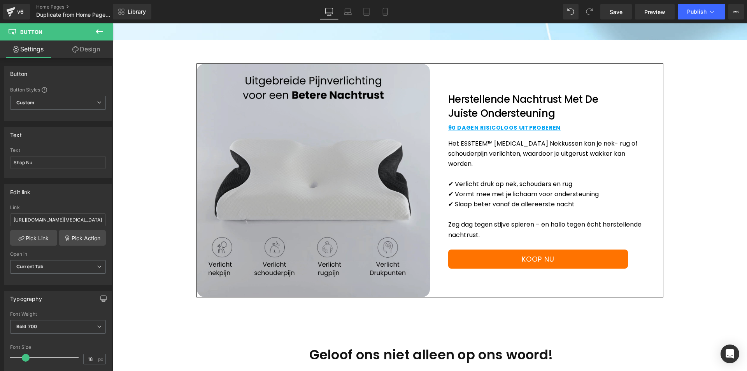
scroll to position [467, 0]
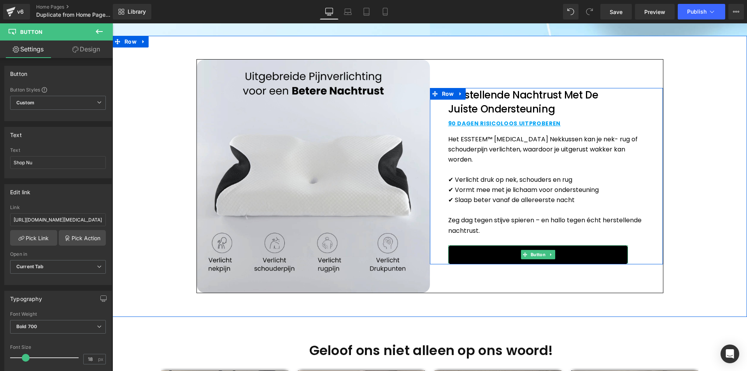
click at [495, 255] on link "KOOP NU" at bounding box center [538, 254] width 180 height 19
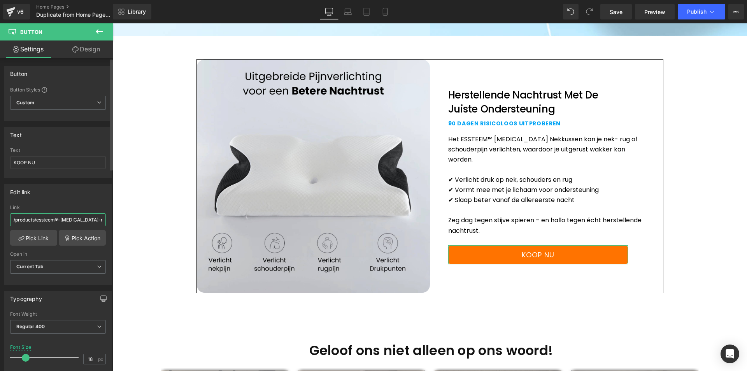
click at [42, 218] on input "/products/essteem®-memory-foam-nekkussen" at bounding box center [58, 219] width 96 height 13
paste input "https://shopessteem.com/products/essteem%E2%84%A2-memory-foam-nekkussen?_pos=1&…"
type input "https://shopessteem.com/products/essteem%E2%84%A2-memory-foam-nekkussen?_pos=1&…"
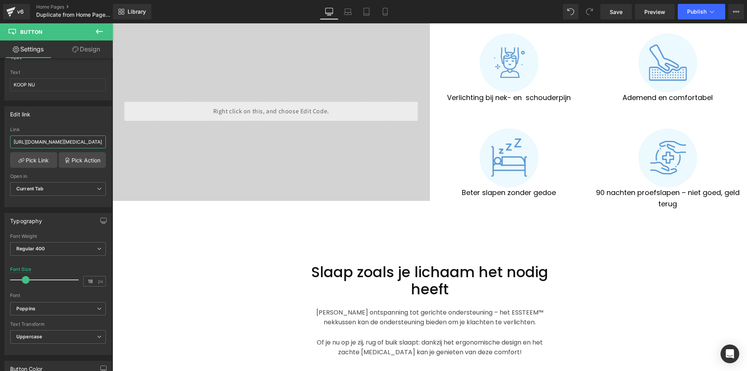
scroll to position [1363, 0]
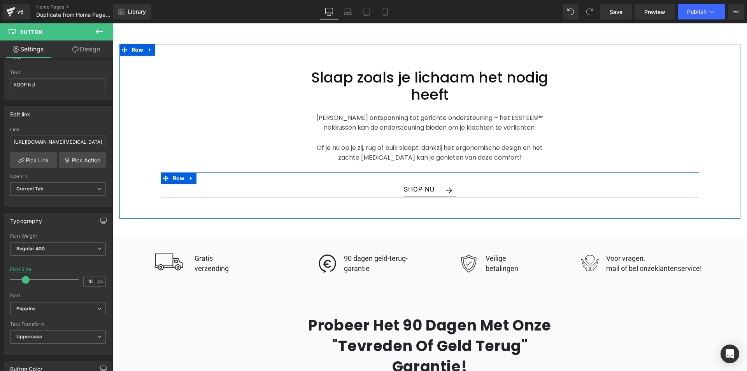
click at [413, 183] on link "Row" at bounding box center [418, 187] width 21 height 9
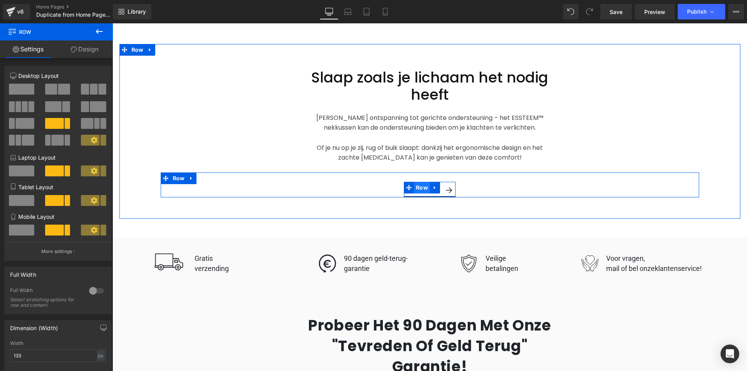
click at [414, 182] on span "Row" at bounding box center [422, 188] width 16 height 12
click at [417, 182] on span "Row" at bounding box center [422, 188] width 16 height 12
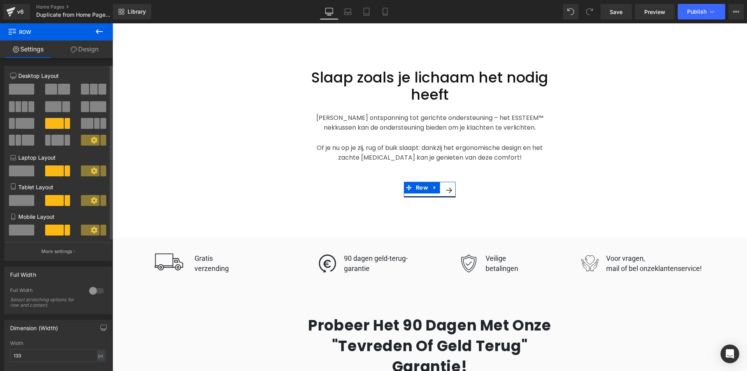
scroll to position [117, 0]
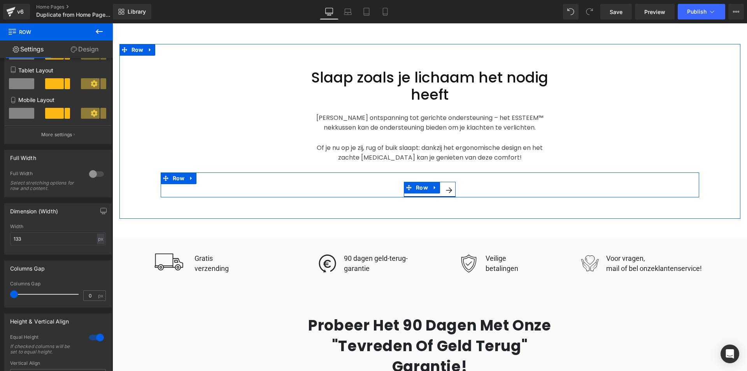
click at [438, 182] on div "SHOP NU Button" at bounding box center [423, 189] width 39 height 15
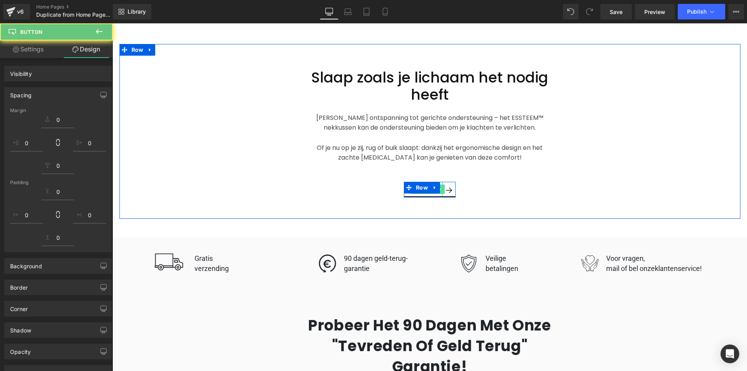
click at [439, 187] on icon at bounding box center [441, 189] width 4 height 5
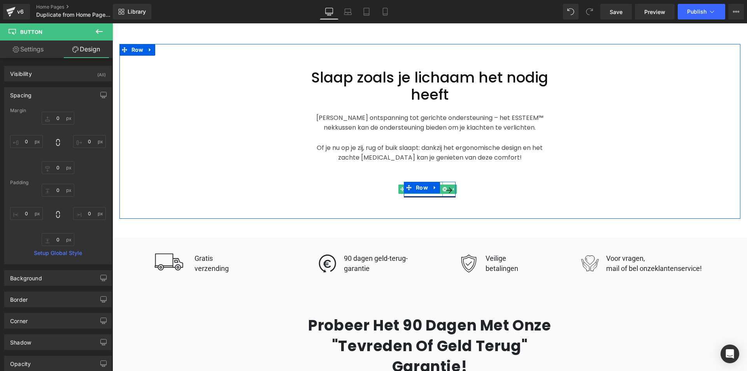
click at [420, 182] on link "SHOP NU" at bounding box center [427, 189] width 47 height 15
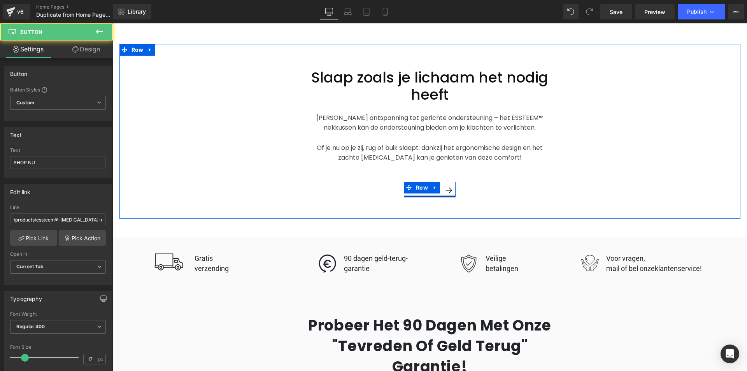
click at [419, 195] on div at bounding box center [430, 196] width 52 height 2
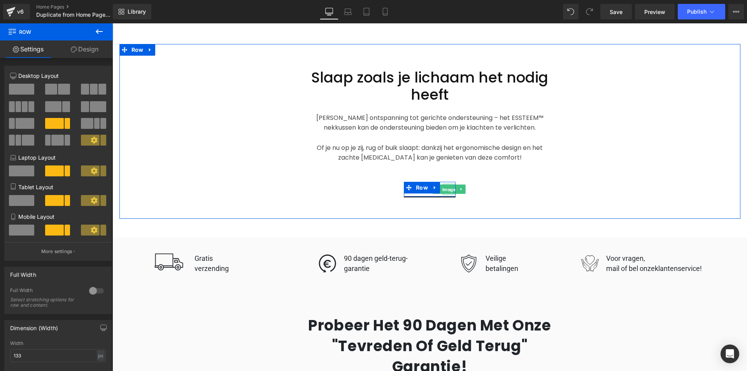
click at [449, 185] on span "Image" at bounding box center [449, 189] width 17 height 9
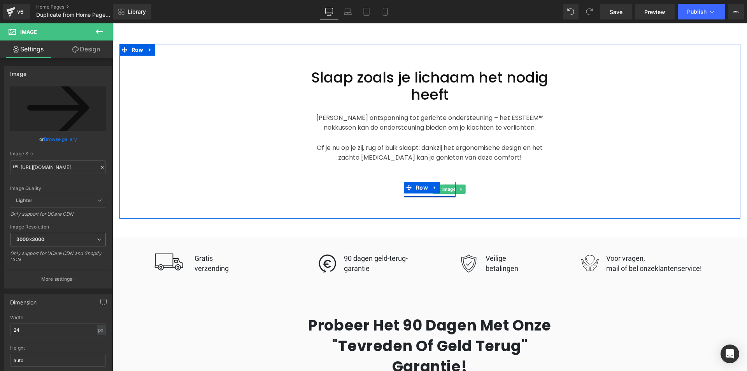
click at [443, 184] on div "Image" at bounding box center [449, 189] width 13 height 11
click at [421, 182] on div "Slaap zoals je lichaam het nodig heeft Heading Van diepe ontspanning tot gerich…" at bounding box center [430, 131] width 621 height 175
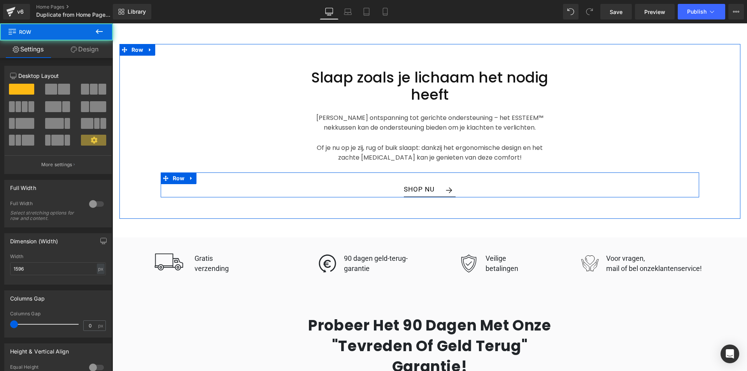
click at [367, 172] on div "SHOP NU Button Image Row" at bounding box center [430, 184] width 539 height 25
click at [408, 183] on span at bounding box center [412, 187] width 8 height 9
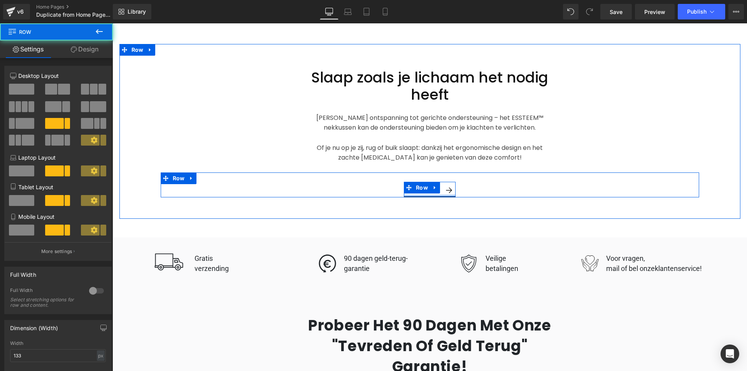
click at [406, 195] on div at bounding box center [430, 196] width 52 height 2
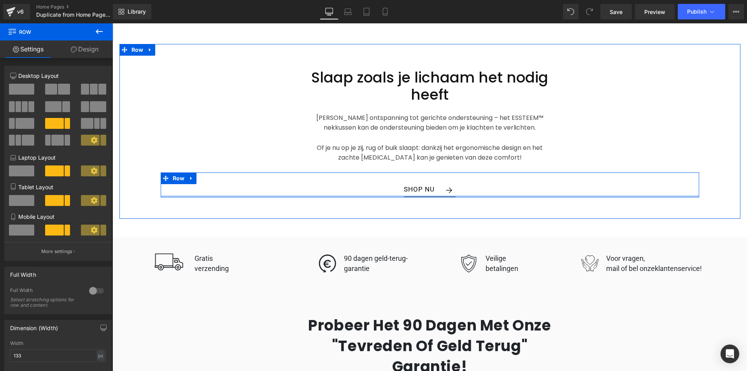
click at [405, 195] on div at bounding box center [430, 196] width 539 height 2
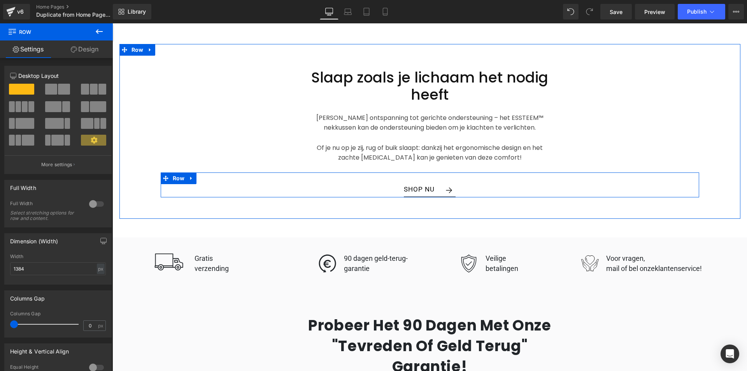
click at [408, 183] on span at bounding box center [412, 187] width 8 height 9
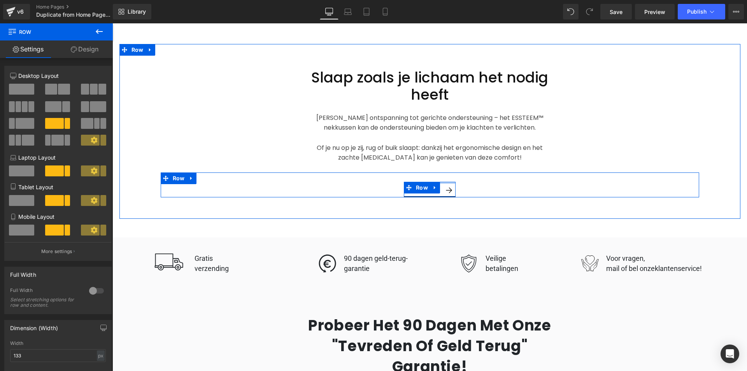
click at [440, 182] on div at bounding box center [430, 183] width 52 height 2
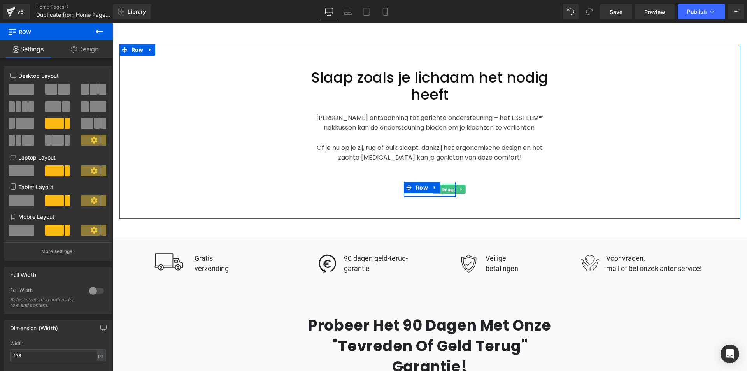
click at [441, 185] on span "Image" at bounding box center [449, 189] width 17 height 9
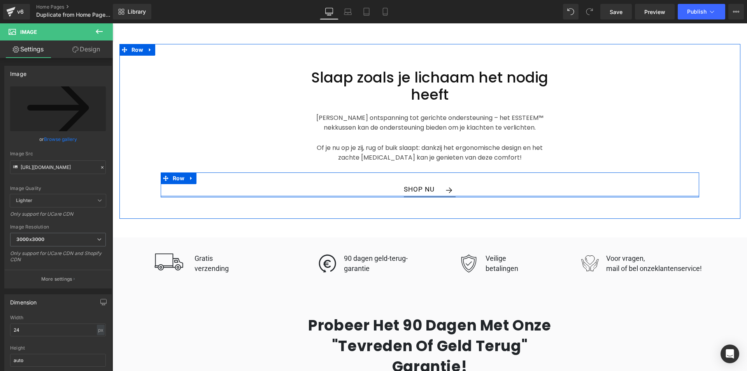
click at [422, 195] on div at bounding box center [430, 196] width 539 height 2
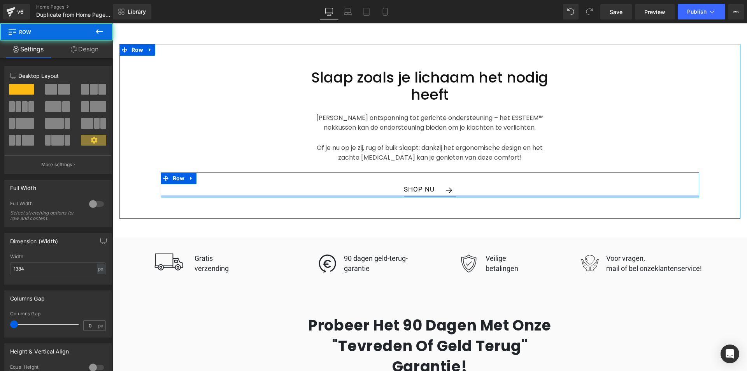
click at [325, 195] on div at bounding box center [430, 196] width 539 height 2
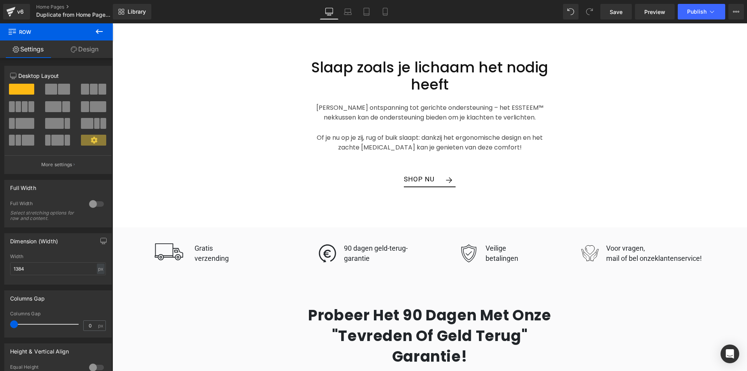
scroll to position [1324, 0]
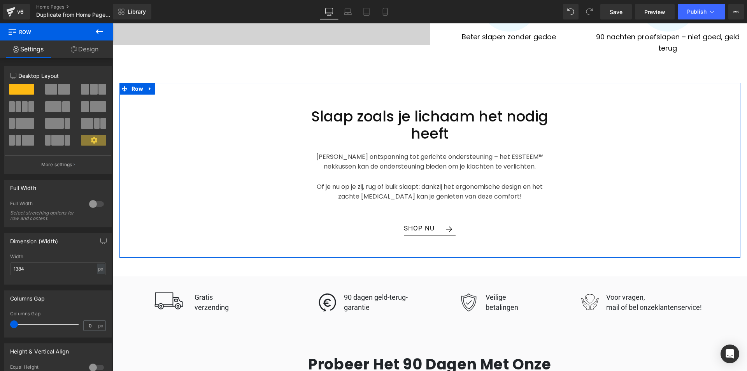
click at [424, 221] on div "SHOP NU Button Image Row" at bounding box center [430, 229] width 52 height 16
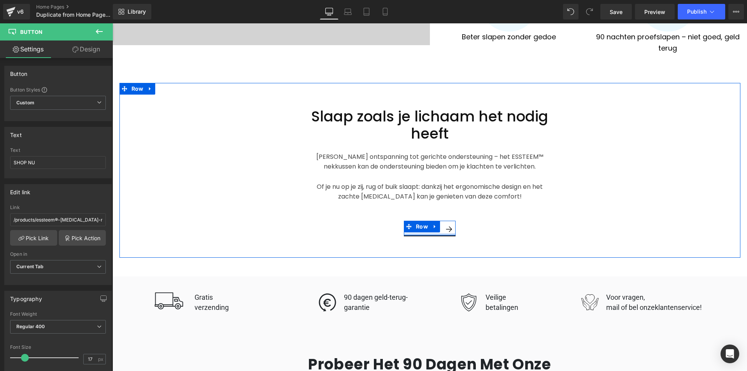
click at [425, 221] on div "SHOP NU Button Image Row" at bounding box center [430, 229] width 52 height 16
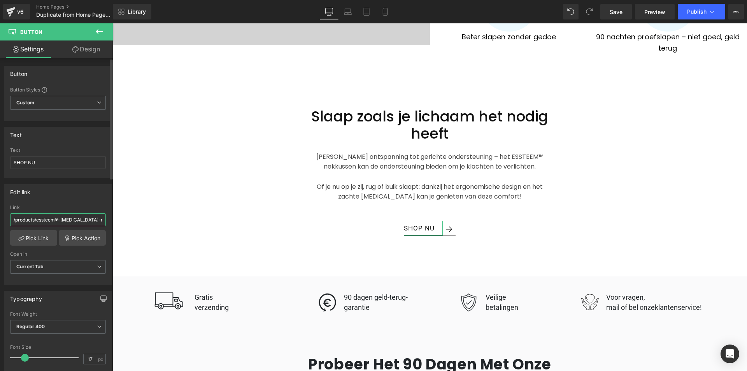
click at [62, 220] on input "/products/essteem®-memory-foam-nekkussen" at bounding box center [58, 219] width 96 height 13
paste input "https://shopessteem.com/products/essteem%E2%84%A2-memory-foam-nekkussen?_pos=1&…"
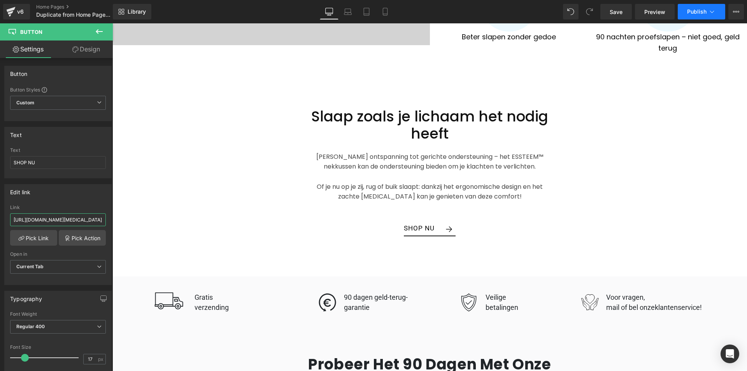
type input "https://shopessteem.com/products/essteem%E2%84%A2-memory-foam-nekkussen?_pos=1&…"
click at [690, 9] on span "Publish" at bounding box center [696, 12] width 19 height 6
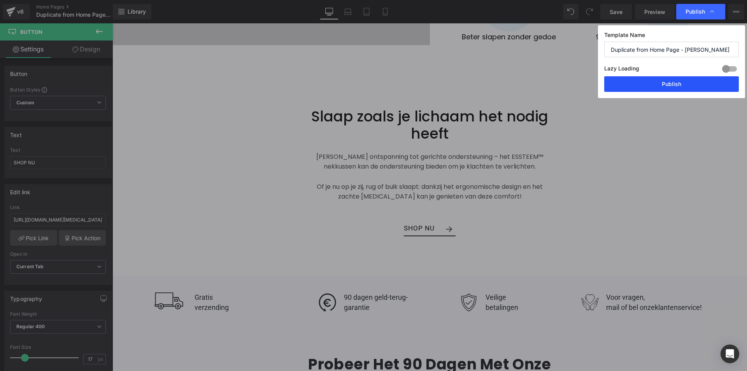
click at [652, 90] on button "Publish" at bounding box center [672, 84] width 135 height 16
